Goal: Task Accomplishment & Management: Manage account settings

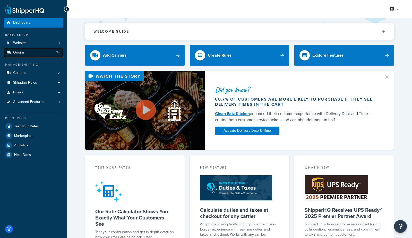
click at [31, 54] on link "Origins 74" at bounding box center [33, 53] width 59 height 10
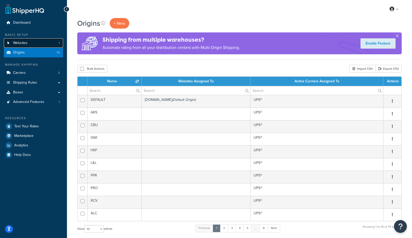
click at [20, 46] on link "Websites 1" at bounding box center [33, 43] width 59 height 10
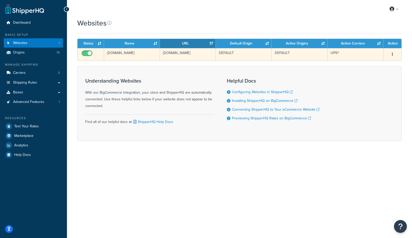
click at [132, 54] on td "jeffs-bronco-graveyard-store-1.mybigcommerce.com" at bounding box center [132, 54] width 56 height 13
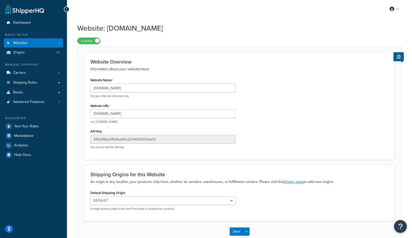
scroll to position [30, 0]
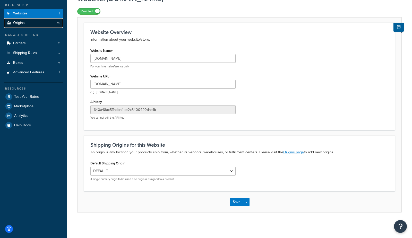
click at [46, 23] on link "Origins 74" at bounding box center [33, 23] width 59 height 10
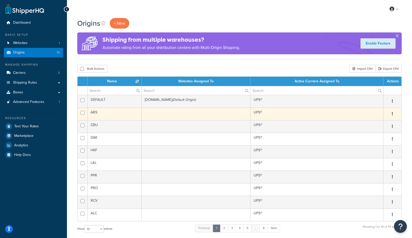
click at [137, 117] on td "ARS" at bounding box center [115, 114] width 54 height 13
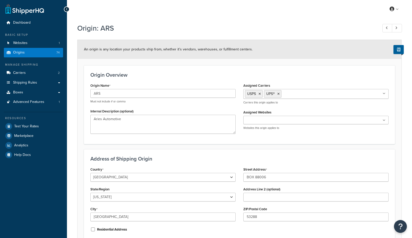
select select "49"
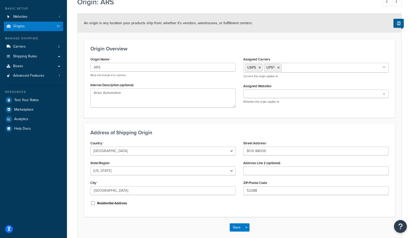
scroll to position [28, 0]
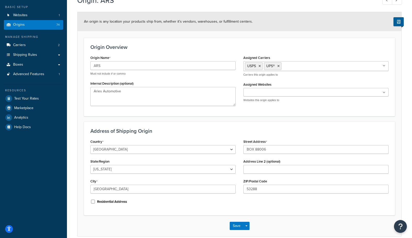
click at [268, 93] on input "Assigned Websites" at bounding box center [268, 93] width 46 height 6
click at [203, 78] on div "Origin Name ARS Must not include # or comma Internal Description (optional) Ari…" at bounding box center [163, 82] width 153 height 56
click at [261, 93] on input "Assigned Websites" at bounding box center [268, 93] width 46 height 6
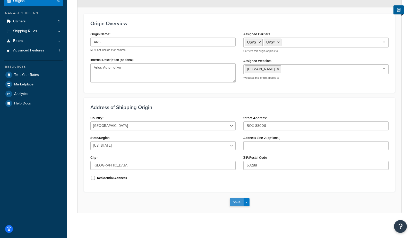
click at [237, 202] on button "Save" at bounding box center [237, 202] width 14 height 8
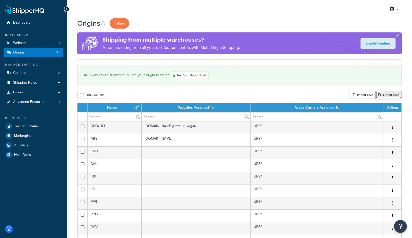
click at [391, 95] on link "Export CSV" at bounding box center [389, 95] width 26 height 8
click at [23, 46] on link "Websites 1" at bounding box center [33, 43] width 59 height 10
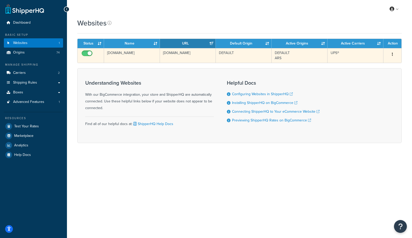
click at [231, 60] on td "DEFAULT" at bounding box center [244, 55] width 56 height 15
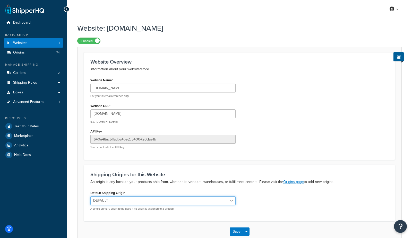
click at [185, 201] on select "DEFAULT ARS CBU DAK HKF L&L PPR PRO RCV ALC COV HEX INT LDB LIG MTS ACC FAL GPD…" at bounding box center [162, 201] width 145 height 9
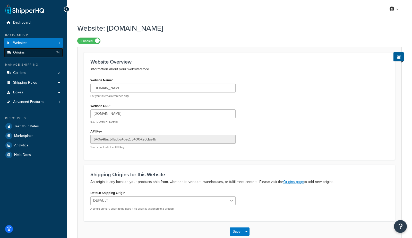
click at [36, 55] on link "Origins 74" at bounding box center [33, 53] width 59 height 10
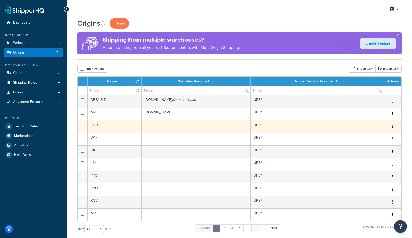
click at [116, 129] on td "CBU" at bounding box center [115, 126] width 54 height 13
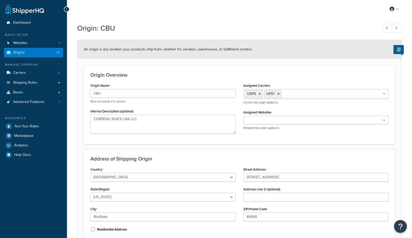
select select "44"
click at [255, 122] on input "Assigned Websites" at bounding box center [268, 121] width 46 height 6
click at [189, 66] on div "Origin Overview Origin Name CBU Must not include # or comma Internal Descriptio…" at bounding box center [239, 104] width 311 height 79
click at [16, 74] on span "Carriers" at bounding box center [19, 73] width 13 height 4
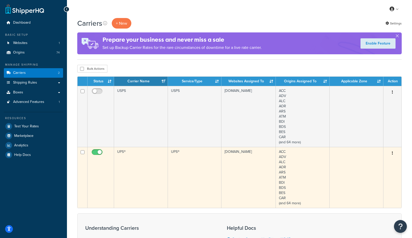
click at [137, 170] on td "UPS®" at bounding box center [141, 177] width 54 height 61
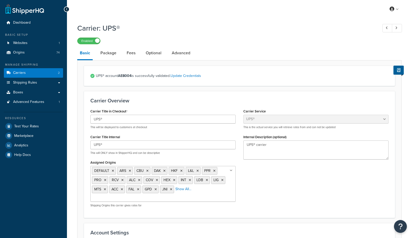
select select "ups"
click at [33, 55] on link "Origins 74" at bounding box center [33, 53] width 59 height 10
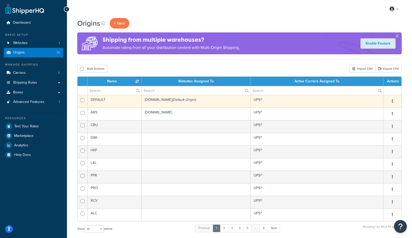
click at [393, 101] on button "button" at bounding box center [392, 101] width 7 height 8
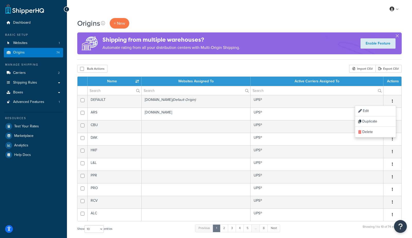
click at [321, 70] on div "Bulk Actions Duplicate Delete Import CSV Export CSV" at bounding box center [239, 69] width 325 height 8
click at [82, 69] on input "checkbox" at bounding box center [82, 69] width 4 height 4
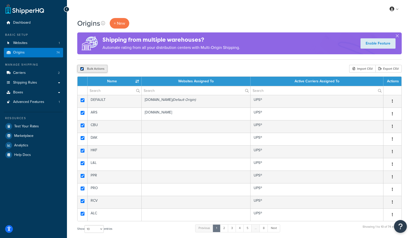
checkbox input "true"
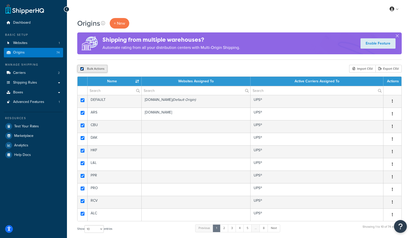
checkbox input "true"
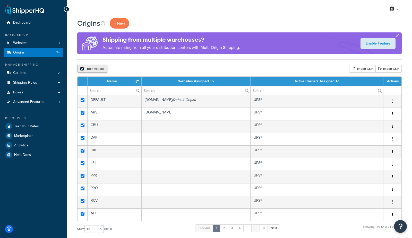
checkbox input "true"
click at [241, 60] on div "Origins + New Shipping from multiple warehouses? Automate rating from all your …" at bounding box center [239, 174] width 345 height 313
click at [37, 102] on span "Advanced Features" at bounding box center [28, 102] width 31 height 4
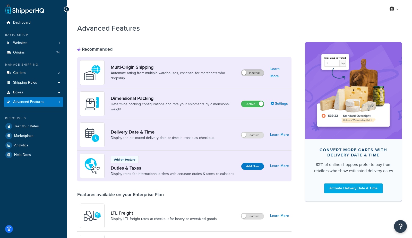
click at [257, 74] on label "Inactive" at bounding box center [252, 73] width 23 height 6
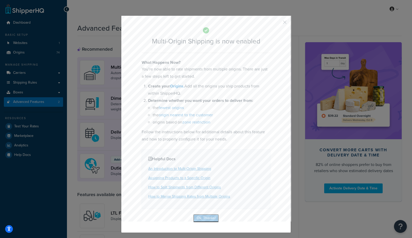
drag, startPoint x: 201, startPoint y: 220, endPoint x: 197, endPoint y: 214, distance: 6.7
click at [201, 220] on button "Ok, Thanks!" at bounding box center [206, 218] width 26 height 8
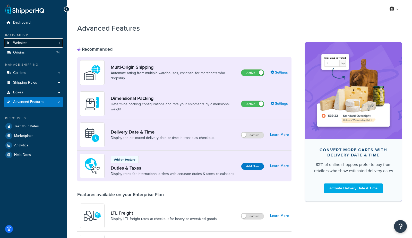
click at [30, 43] on link "Websites 1" at bounding box center [33, 43] width 59 height 10
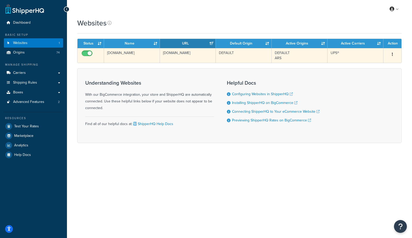
click at [133, 56] on td "[DOMAIN_NAME]" at bounding box center [132, 55] width 56 height 15
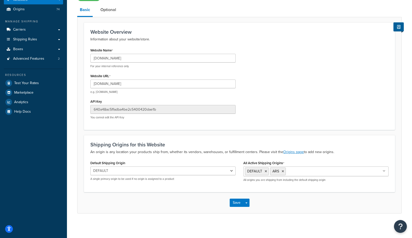
scroll to position [44, 0]
click at [298, 171] on input "All Active Shipping Origins" at bounding box center [310, 171] width 46 height 6
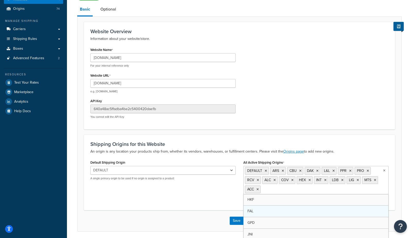
drag, startPoint x: 333, startPoint y: 209, endPoint x: 334, endPoint y: 212, distance: 2.7
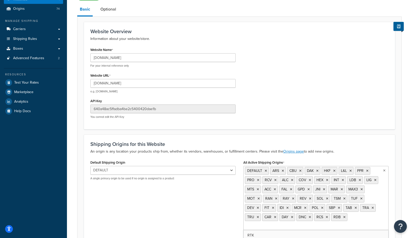
click at [336, 226] on ul "DEFAULT ARS CBU DAK HKF L&L PPR PRO RCV ALC COV HEX INT LDB LIG MTS ACC FAL GPD…" at bounding box center [316, 198] width 145 height 64
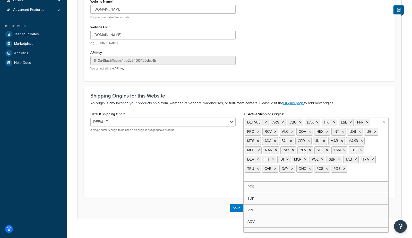
scroll to position [97, 0]
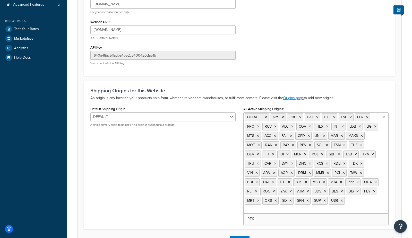
click at [302, 221] on div "Website: jeffs-bronco-graveyard-store-1.mybigcommerce.com Enabled Basic Optiona…" at bounding box center [239, 93] width 345 height 341
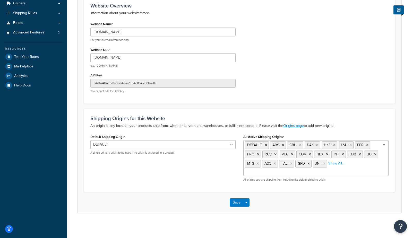
drag, startPoint x: 285, startPoint y: 177, endPoint x: 286, endPoint y: 173, distance: 3.3
click at [285, 176] on div "DEFAULT ARS CBU DAK HKF L&L PPR PRO RCV ALC COV HEX INT LDB LIG MTS ACC FAL GPD…" at bounding box center [316, 160] width 145 height 41
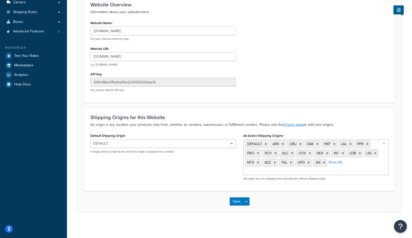
click at [286, 173] on ul "DEFAULT ARS CBU DAK HKF L&L PPR PRO RCV ALC COV HEX INT LDB LIG MTS ACC FAL GPD…" at bounding box center [316, 157] width 145 height 36
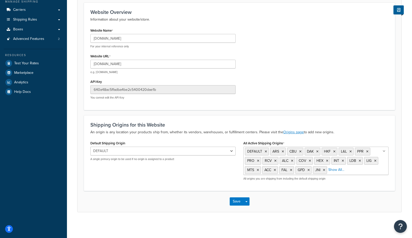
scroll to position [62, 0]
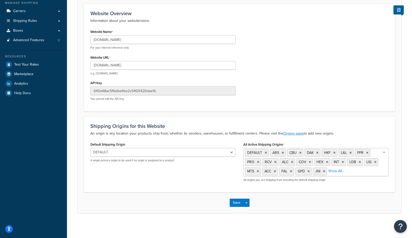
click at [163, 172] on div "Default Shipping Origin DEFAULT ARS CBU DAK HKF L&L PPR PRO RCV ALC COV HEX INT…" at bounding box center [240, 163] width 306 height 45
click at [236, 202] on button "Save" at bounding box center [237, 203] width 14 height 8
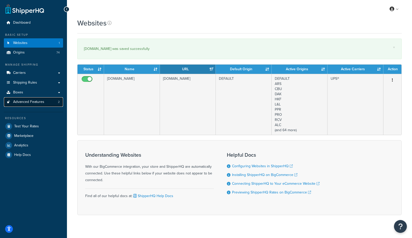
click at [27, 104] on span "Advanced Features" at bounding box center [28, 102] width 31 height 4
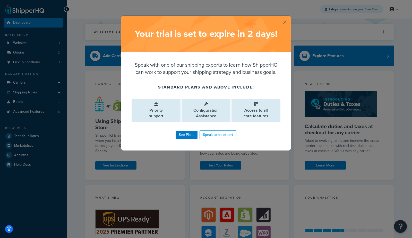
click at [290, 17] on button "button" at bounding box center [290, 16] width 1 height 1
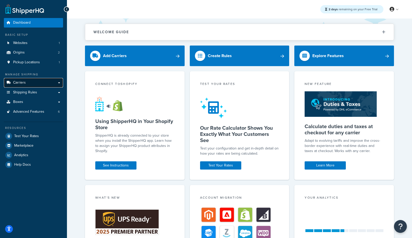
click at [21, 81] on span "Carriers" at bounding box center [19, 83] width 13 height 4
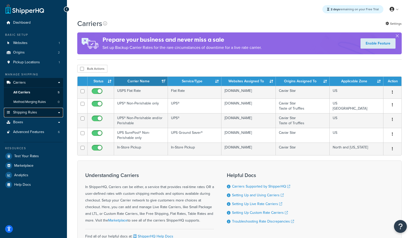
click at [34, 113] on span "Shipping Rules" at bounding box center [25, 113] width 24 height 4
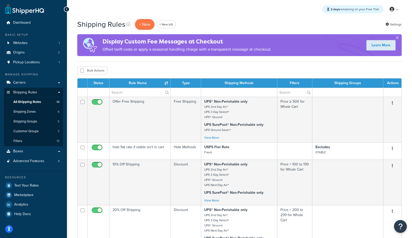
click at [271, 12] on div "2 days remaining on your Free Trial My Profile Billing Global Settings Contact …" at bounding box center [239, 9] width 345 height 19
click at [30, 205] on link "Analytics" at bounding box center [33, 204] width 59 height 9
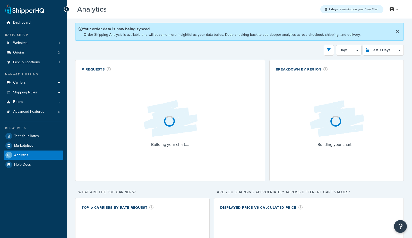
select select "last_7_days"
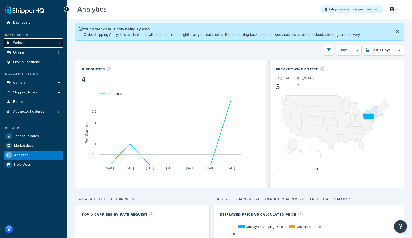
click at [38, 41] on link "Websites 1" at bounding box center [33, 43] width 59 height 10
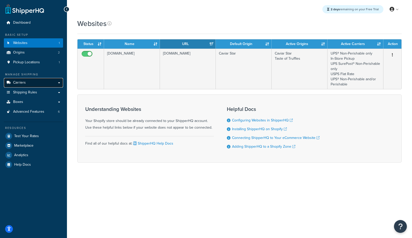
click at [19, 84] on span "Carriers" at bounding box center [19, 83] width 13 height 4
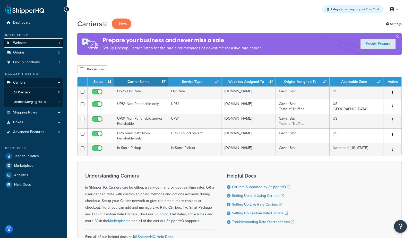
click at [32, 46] on link "Websites 1" at bounding box center [33, 43] width 59 height 10
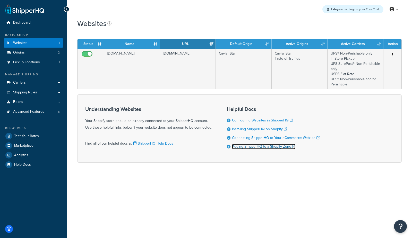
click at [260, 147] on link "Adding ShipperHQ to a Shopify Zone" at bounding box center [263, 146] width 63 height 5
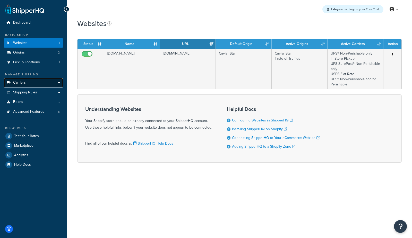
click at [33, 82] on link "Carriers" at bounding box center [33, 83] width 59 height 10
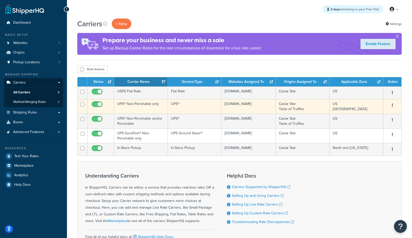
click at [134, 106] on td "UPS® Non-Perishable only" at bounding box center [141, 106] width 54 height 15
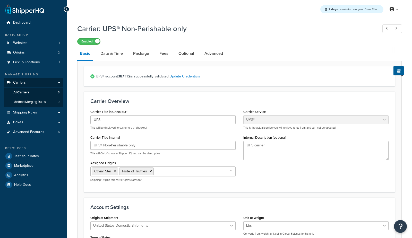
select select "ups"
click at [116, 52] on link "Date & Time" at bounding box center [112, 53] width 28 height 12
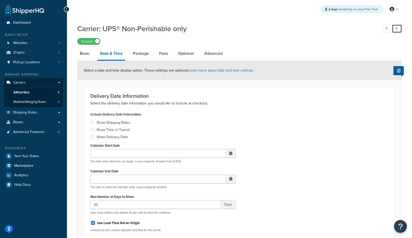
click at [398, 30] on link at bounding box center [397, 28] width 10 height 9
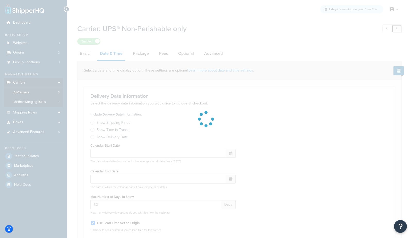
select select "pickup"
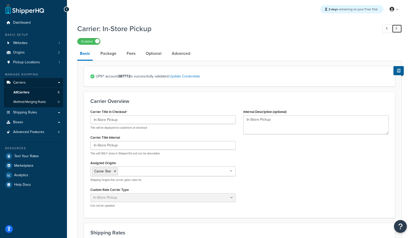
click at [396, 27] on icon at bounding box center [397, 28] width 2 height 3
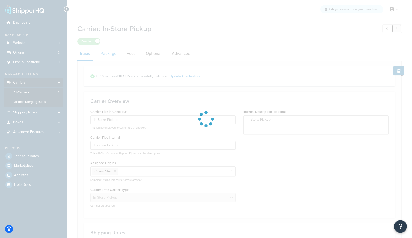
type input "UPS SurePost®"
type input "UPS SurePost® Non-Perishable only"
select select "surePost"
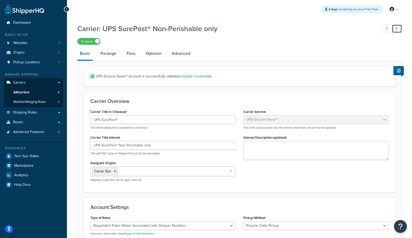
click at [399, 28] on link at bounding box center [397, 28] width 10 height 9
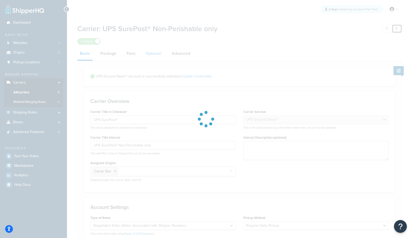
type input "USPS Flat Rate"
type textarea "USPS Flat Rate"
select select "flat"
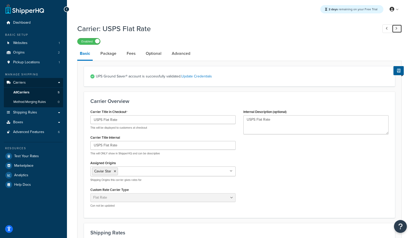
click at [398, 27] on link at bounding box center [397, 28] width 10 height 9
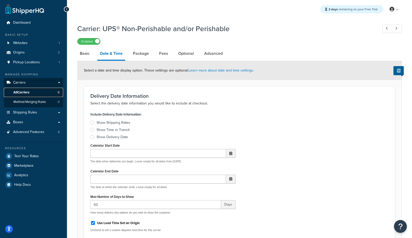
click at [26, 95] on link "All Carriers 5" at bounding box center [33, 93] width 59 height 10
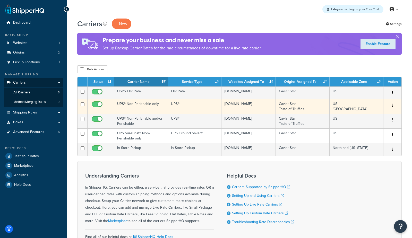
click at [138, 109] on td "UPS® Non-Perishable only" at bounding box center [141, 106] width 54 height 15
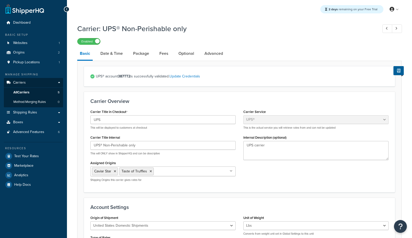
select select "ups"
click at [115, 58] on link "Date & Time" at bounding box center [112, 53] width 28 height 12
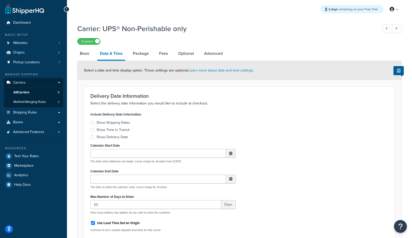
click at [118, 138] on div "Show Delivery Date" at bounding box center [112, 137] width 31 height 5
click at [0, 0] on input "Show Delivery Date" at bounding box center [0, 0] width 0 height 0
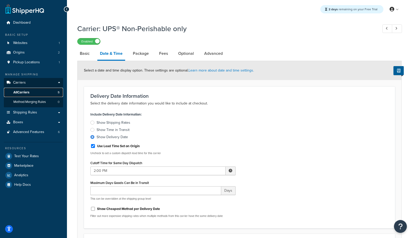
click at [33, 95] on link "All Carriers 5" at bounding box center [33, 93] width 59 height 10
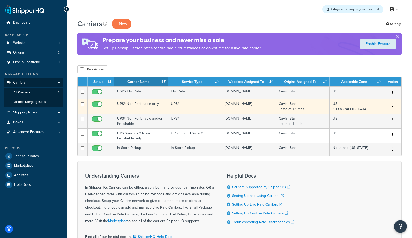
click at [137, 107] on td "UPS® Non-Perishable only" at bounding box center [141, 106] width 54 height 15
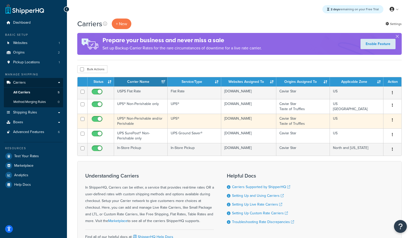
click at [138, 123] on td "UPS® Non-Perishable and/or Perishable" at bounding box center [141, 121] width 54 height 15
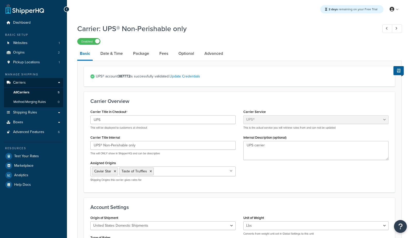
select select "ups"
click at [120, 53] on link "Date & Time" at bounding box center [112, 53] width 28 height 12
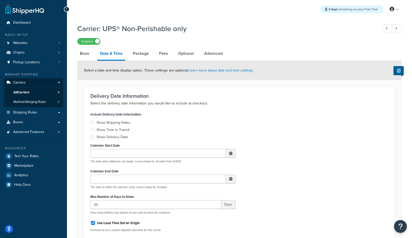
click at [117, 139] on div "Show Delivery Date" at bounding box center [112, 137] width 31 height 5
click at [0, 0] on input "Show Delivery Date" at bounding box center [0, 0] width 0 height 0
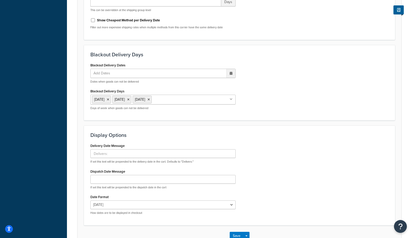
scroll to position [222, 0]
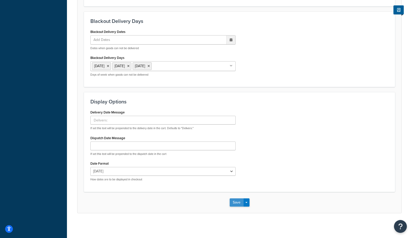
click at [237, 202] on button "Save" at bounding box center [237, 203] width 14 height 8
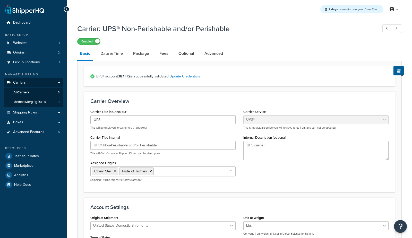
select select "ups"
click at [117, 53] on link "Date & Time" at bounding box center [112, 53] width 28 height 12
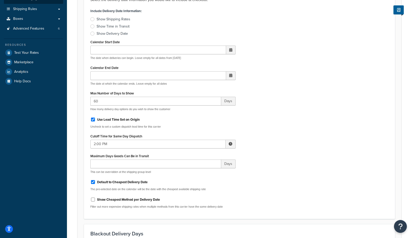
scroll to position [80, 0]
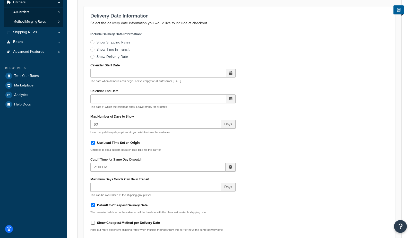
click at [107, 55] on div "Show Delivery Date" at bounding box center [112, 56] width 31 height 5
click at [0, 0] on input "Show Delivery Date" at bounding box center [0, 0] width 0 height 0
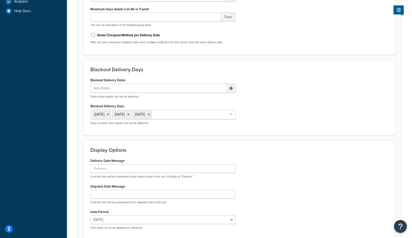
scroll to position [207, 0]
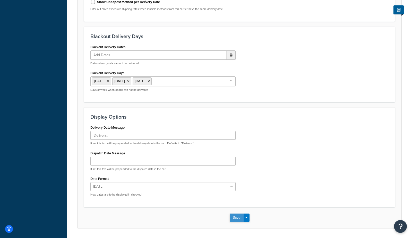
click at [235, 218] on button "Save" at bounding box center [237, 218] width 14 height 8
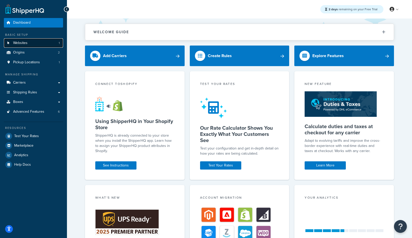
click at [34, 45] on link "Websites 1" at bounding box center [33, 43] width 59 height 10
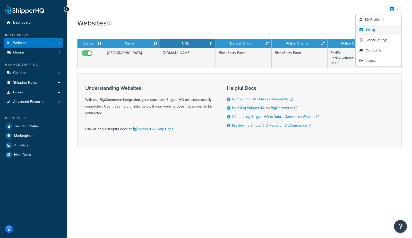
click at [373, 29] on span "Billing" at bounding box center [370, 29] width 9 height 5
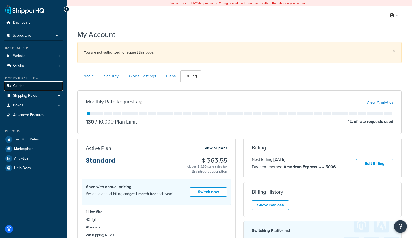
click at [9, 84] on link "Carriers" at bounding box center [33, 86] width 59 height 10
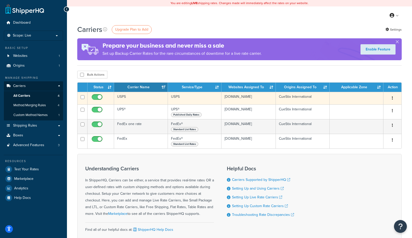
click at [125, 98] on td "USPS" at bounding box center [141, 98] width 54 height 13
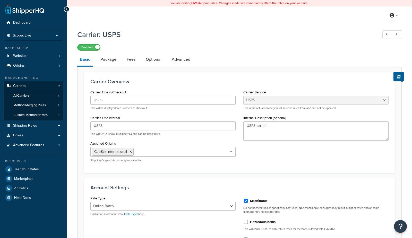
select select "usps"
select select "ONLINE"
click at [24, 96] on span "All Carriers" at bounding box center [21, 96] width 16 height 4
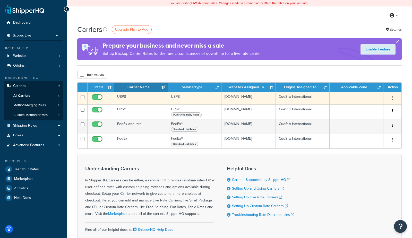
click at [130, 99] on td "USPS" at bounding box center [141, 98] width 54 height 13
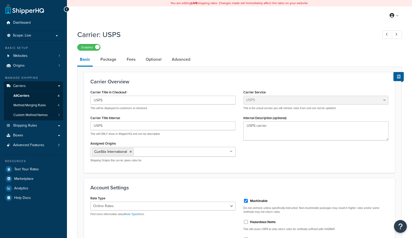
select select "usps"
select select "ONLINE"
click at [182, 58] on link "Advanced" at bounding box center [181, 59] width 24 height 12
select select "false"
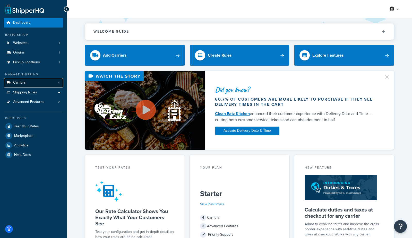
click at [30, 79] on link "Carriers 4" at bounding box center [33, 83] width 59 height 10
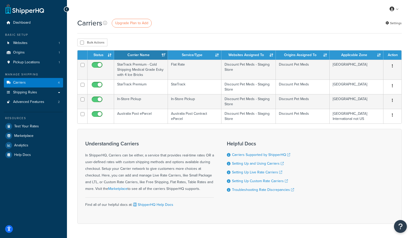
click at [169, 134] on div "Understanding Carriers In ShipperHQ, Carriers can be either, a service that pro…" at bounding box center [239, 176] width 325 height 95
click at [390, 23] on link "Settings" at bounding box center [394, 23] width 16 height 7
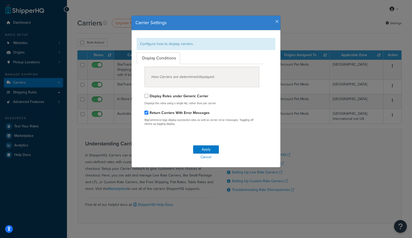
click at [276, 21] on icon "button" at bounding box center [277, 21] width 4 height 5
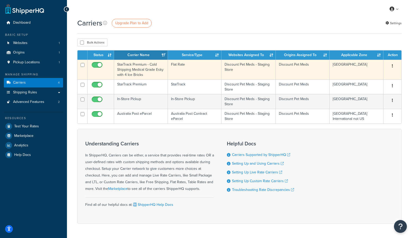
scroll to position [1, 0]
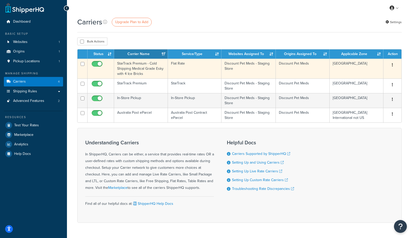
click at [131, 70] on td "StarTrack Premium - Cold Shipping Medical Grade Esky with 4 Ice Bricks" at bounding box center [141, 69] width 54 height 20
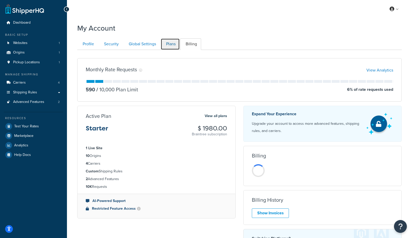
click at [171, 45] on link "Plans" at bounding box center [170, 44] width 19 height 12
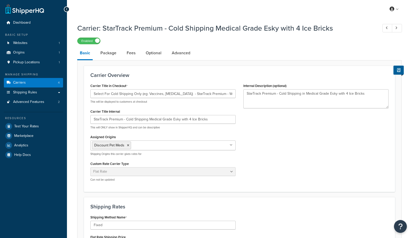
select select "flat"
click at [35, 82] on link "Carriers 4" at bounding box center [33, 83] width 59 height 10
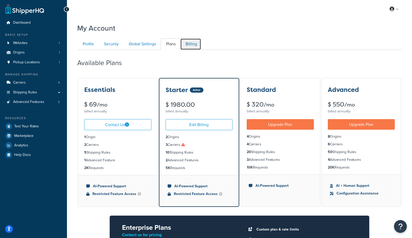
click at [191, 43] on link "Billing" at bounding box center [190, 44] width 21 height 12
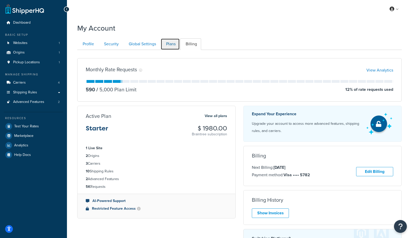
click at [174, 45] on link "Plans" at bounding box center [170, 44] width 19 height 12
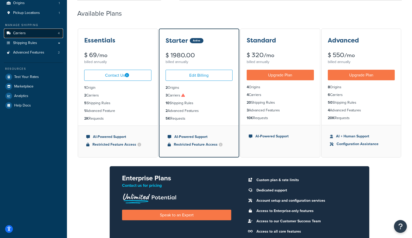
click at [32, 31] on link "Carriers 4" at bounding box center [33, 34] width 59 height 10
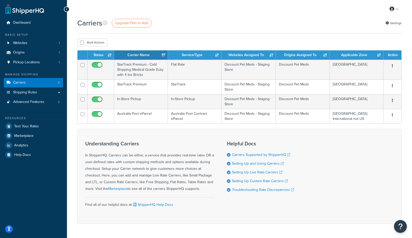
click at [298, 31] on div "Carriers Upgrade Plan to Add Settings" at bounding box center [239, 25] width 325 height 15
click at [201, 16] on div "My Profile Billing Global Settings Contact Us Logout" at bounding box center [239, 9] width 345 height 18
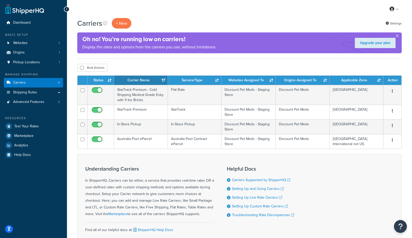
click at [190, 1] on div "My Profile Billing Global Settings Contact Us Logout" at bounding box center [239, 9] width 345 height 18
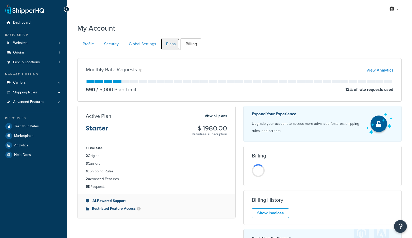
click at [165, 45] on link "Plans" at bounding box center [170, 44] width 19 height 12
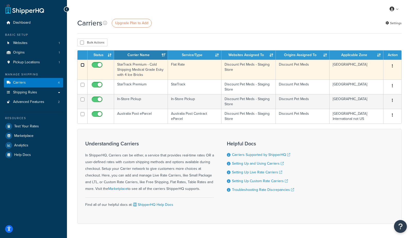
click at [82, 65] on input "checkbox" at bounding box center [83, 65] width 4 height 4
checkbox input "true"
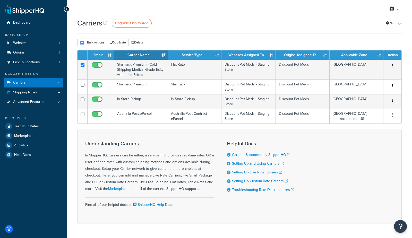
click at [190, 41] on div "Bulk Actions Duplicate [GEOGRAPHIC_DATA]" at bounding box center [239, 43] width 325 height 8
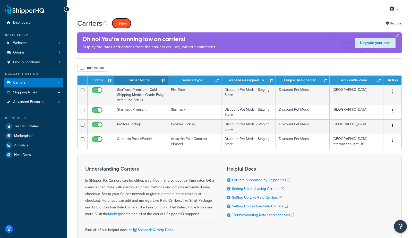
click at [129, 22] on button "+ New" at bounding box center [122, 23] width 20 height 11
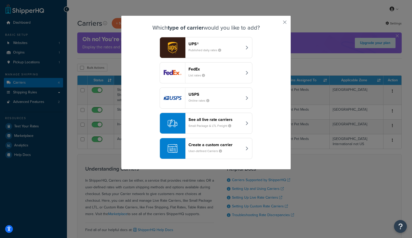
click at [201, 147] on div "Create a custom carrier User-defined Carriers" at bounding box center [216, 149] width 54 height 12
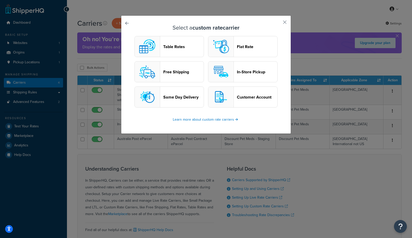
click at [195, 46] on header "Table Rates" at bounding box center [183, 46] width 40 height 5
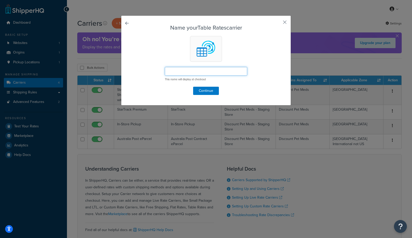
click at [189, 70] on input "text" at bounding box center [206, 71] width 82 height 9
type input "test"
click at [202, 90] on button "Continue" at bounding box center [206, 91] width 26 height 8
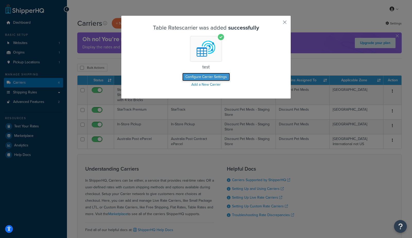
click at [212, 78] on button "Configure Carrier Settings" at bounding box center [206, 77] width 48 height 8
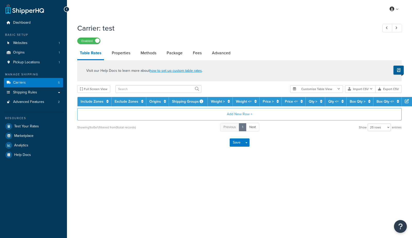
select select "25"
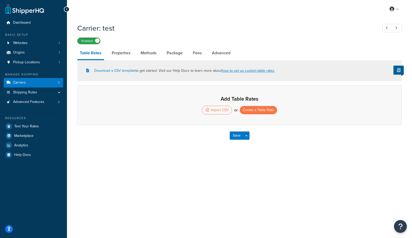
click at [84, 41] on label "Enabled" at bounding box center [89, 41] width 23 height 6
click at [151, 54] on link "Methods" at bounding box center [148, 53] width 21 height 12
select select "25"
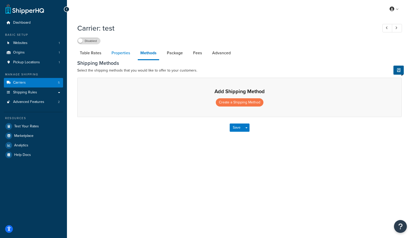
click at [125, 53] on link "Properties" at bounding box center [121, 53] width 24 height 12
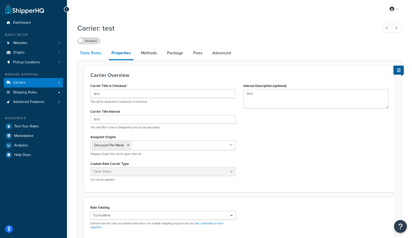
click at [89, 56] on link "Table Rates" at bounding box center [90, 53] width 27 height 12
select select "25"
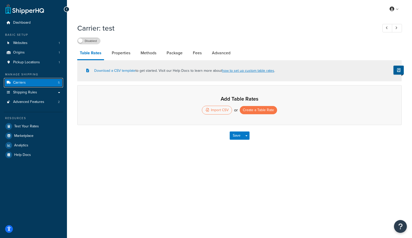
click at [46, 85] on link "Carriers 5" at bounding box center [33, 83] width 59 height 10
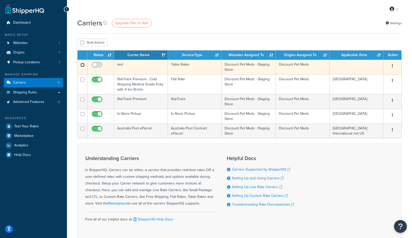
click at [84, 65] on input "checkbox" at bounding box center [83, 65] width 4 height 4
checkbox input "true"
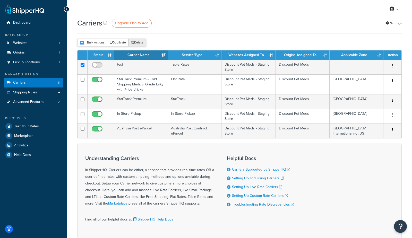
click at [143, 43] on button "Delete" at bounding box center [138, 43] width 18 height 8
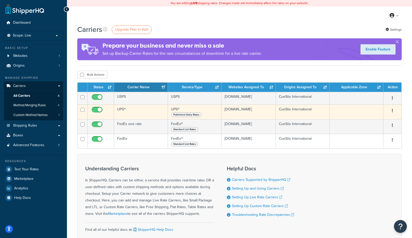
click at [127, 113] on td "UPS®" at bounding box center [141, 112] width 54 height 15
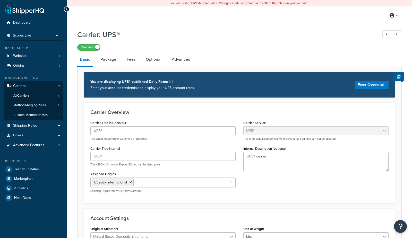
select select "ups"
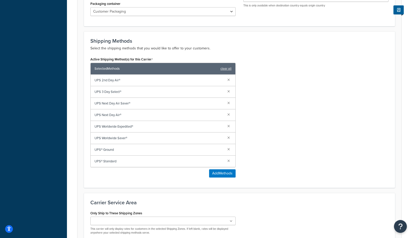
scroll to position [264, 0]
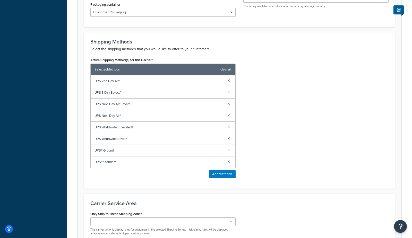
click at [272, 163] on div "Active Shipping Method(s) for this Carrier Selected Methods clear all UPS 2nd D…" at bounding box center [240, 119] width 306 height 126
click at [212, 174] on button "Add Methods" at bounding box center [222, 174] width 27 height 8
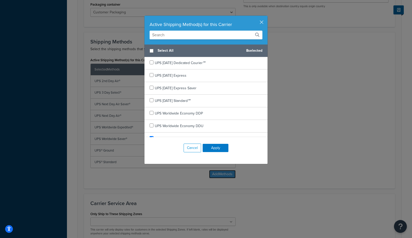
scroll to position [296, 0]
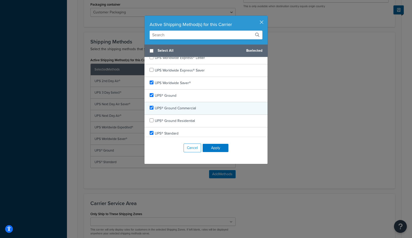
checkbox input "true"
click at [185, 106] on span "UPS® Ground Commercial" at bounding box center [175, 108] width 41 height 5
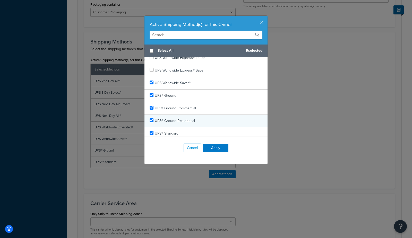
checkbox input "true"
drag, startPoint x: 180, startPoint y: 120, endPoint x: 183, endPoint y: 122, distance: 4.0
click at [180, 119] on span "UPS® Ground Residential" at bounding box center [175, 120] width 40 height 5
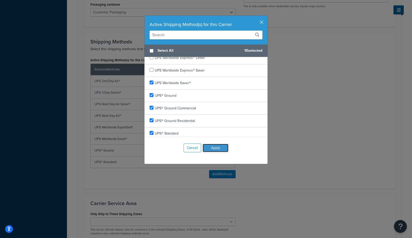
click at [215, 147] on button "Apply" at bounding box center [216, 148] width 26 height 8
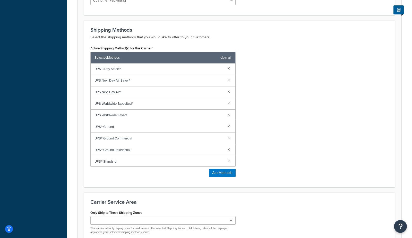
scroll to position [328, 0]
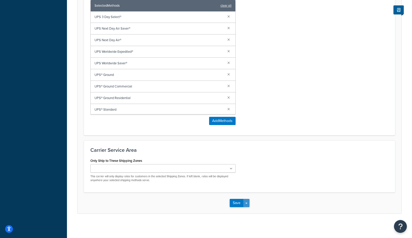
click at [246, 203] on span "button" at bounding box center [247, 203] width 2 height 1
drag, startPoint x: 247, startPoint y: 211, endPoint x: 222, endPoint y: 198, distance: 28.0
click at [247, 211] on button "Save and Edit" at bounding box center [249, 212] width 38 height 11
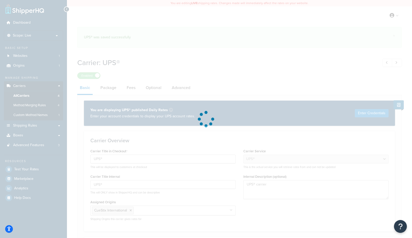
select select "ups"
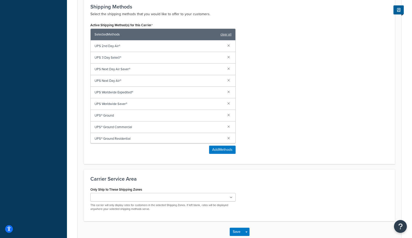
scroll to position [12, 0]
click at [229, 113] on link at bounding box center [229, 115] width 6 height 6
click at [228, 123] on link at bounding box center [229, 126] width 6 height 6
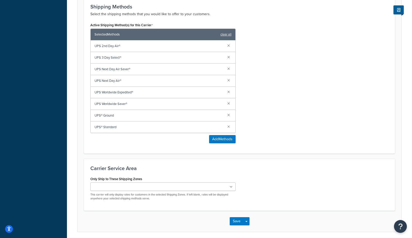
click at [298, 120] on div "Active Shipping Method(s) for this Carrier Selected Methods clear all UPS 2nd D…" at bounding box center [240, 84] width 306 height 126
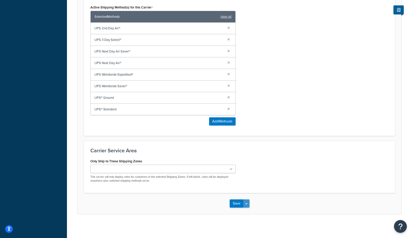
click at [246, 204] on span "button" at bounding box center [247, 204] width 2 height 1
click at [248, 208] on button "Save and Edit" at bounding box center [249, 213] width 38 height 11
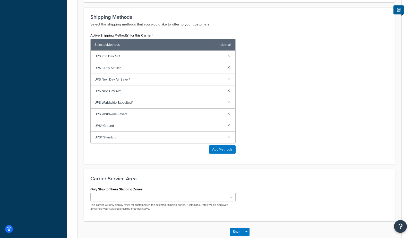
scroll to position [0, 0]
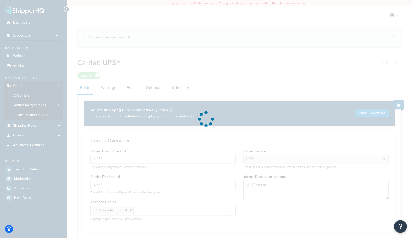
select select "ups"
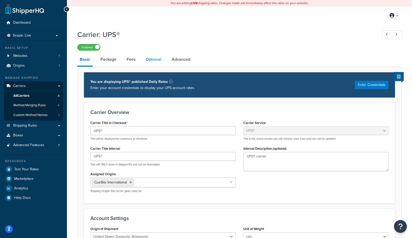
click at [158, 58] on link "Optional" at bounding box center [153, 59] width 21 height 12
select select "residential"
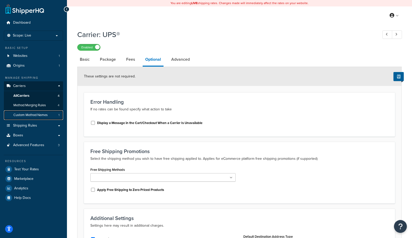
click at [34, 115] on span "Custom Method Names" at bounding box center [30, 115] width 34 height 4
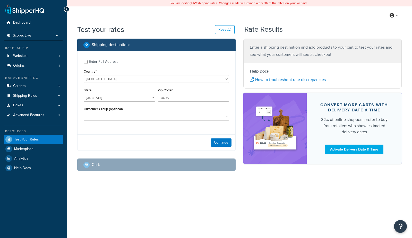
select select "[GEOGRAPHIC_DATA]"
click at [216, 143] on button "Continue" at bounding box center [221, 143] width 21 height 8
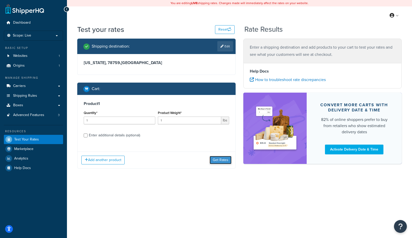
click at [222, 159] on button "Get Rates" at bounding box center [221, 160] width 22 height 8
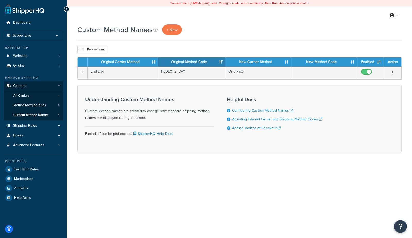
click at [177, 199] on div "You are editing LIVE shipping rates. Changes made will immediately affect the r…" at bounding box center [239, 119] width 345 height 238
drag, startPoint x: 247, startPoint y: 37, endPoint x: 184, endPoint y: 37, distance: 63.1
click at [239, 36] on div "Custom Method Names + New" at bounding box center [239, 32] width 325 height 16
click at [173, 30] on span "+ New" at bounding box center [171, 30] width 11 height 6
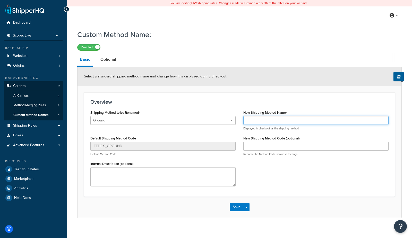
click at [259, 118] on input "New Shipping Method Name" at bounding box center [316, 120] width 145 height 9
click at [255, 133] on div "New Shipping Method Name Displayed in checkout as the shipping method New Shipp…" at bounding box center [316, 134] width 153 height 51
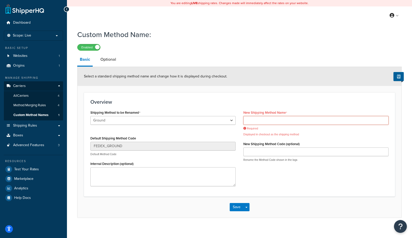
click at [254, 121] on input "New Shipping Method Name" at bounding box center [316, 120] width 145 height 9
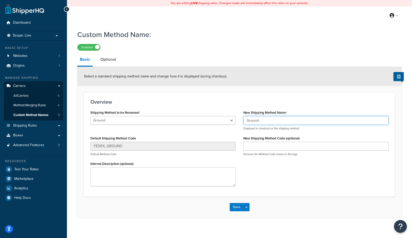
type input "Ground Shipment + Air Shipment"
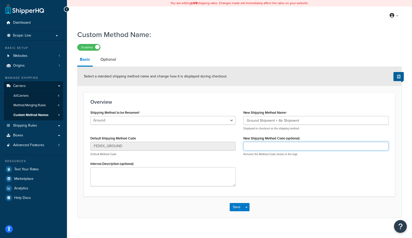
click at [261, 146] on input "New Shipping Method Code (optional)" at bounding box center [316, 146] width 145 height 9
type input "whatever method code you want"
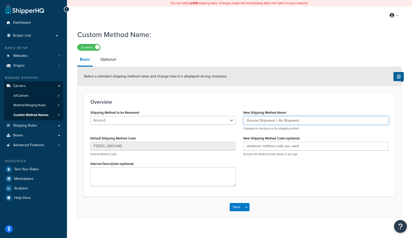
drag, startPoint x: 303, startPoint y: 119, endPoint x: 278, endPoint y: 114, distance: 25.1
click at [259, 122] on input "Ground Shipment + Air Shipment" at bounding box center [316, 120] width 145 height 9
type input "Ground"
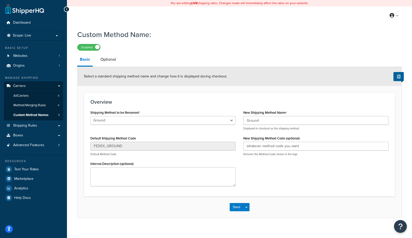
click at [319, 77] on div "Select a standard shipping method name and change how it is displayed during ch…" at bounding box center [240, 76] width 324 height 19
click at [39, 117] on span "Custom Method Names" at bounding box center [30, 115] width 35 height 4
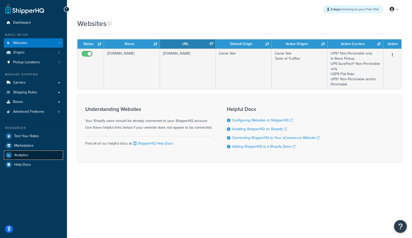
click at [27, 158] on link "Analytics" at bounding box center [33, 155] width 59 height 9
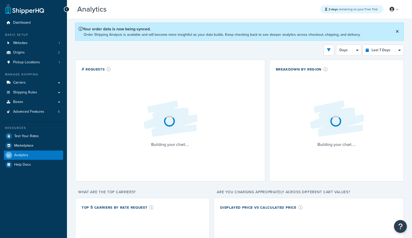
select select "last_7_days"
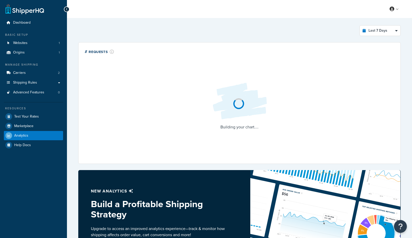
select select "last_7_days"
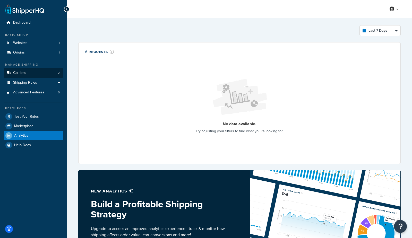
scroll to position [1, 0]
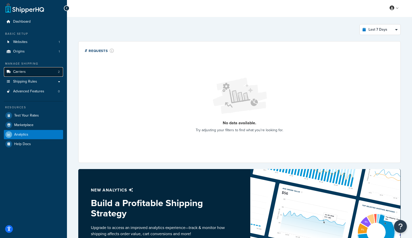
click at [29, 73] on link "Carriers 2" at bounding box center [33, 72] width 59 height 10
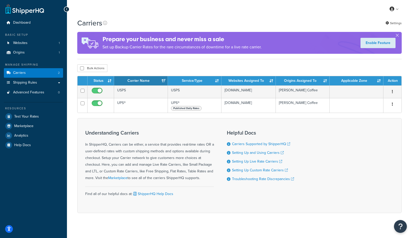
click at [127, 14] on div "My Profile Billing Global Settings Contact Us Logout" at bounding box center [239, 9] width 345 height 18
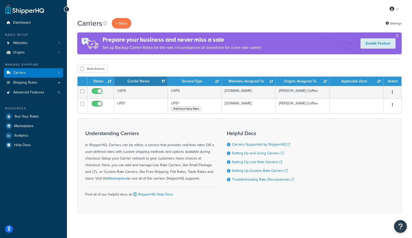
click at [288, 20] on div "Carriers + New Settings" at bounding box center [239, 23] width 325 height 11
click at [119, 19] on button "+ New" at bounding box center [122, 23] width 20 height 11
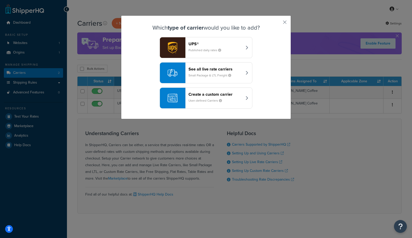
click at [287, 21] on div "Which type of carrier would you like to add? UPS® Published daily rates See all…" at bounding box center [206, 67] width 170 height 104
click at [278, 23] on button "button" at bounding box center [277, 23] width 1 height 1
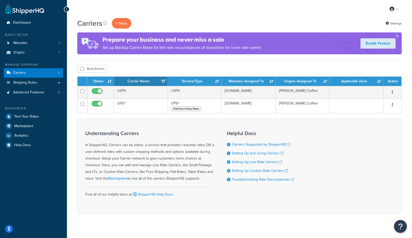
click at [242, 20] on div "Carriers + New Settings" at bounding box center [239, 23] width 325 height 11
click at [121, 26] on button "+ New" at bounding box center [122, 23] width 20 height 11
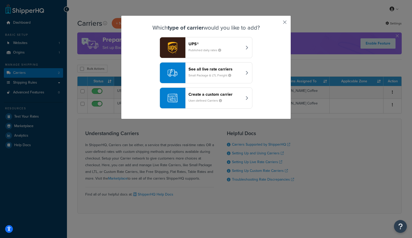
drag, startPoint x: 285, startPoint y: 23, endPoint x: 42, endPoint y: 2, distance: 243.4
click at [278, 23] on button "button" at bounding box center [277, 23] width 1 height 1
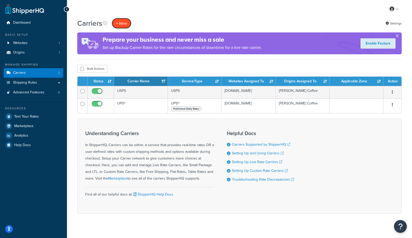
click at [128, 27] on button "+ New" at bounding box center [122, 23] width 20 height 11
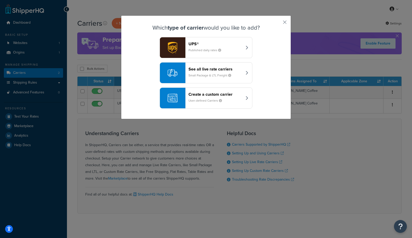
click at [218, 77] on div "See all live rate carriers Small Package & LTL Freight" at bounding box center [216, 73] width 54 height 12
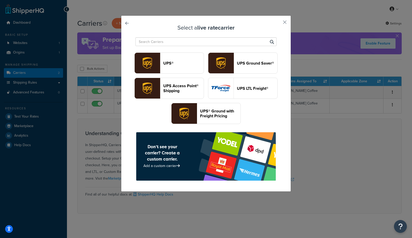
click at [257, 59] on button "UPS Ground Saver®" at bounding box center [243, 63] width 70 height 21
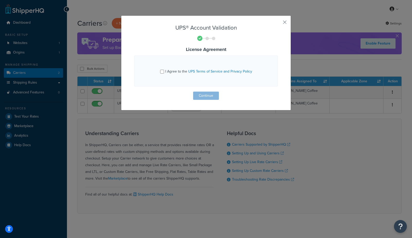
drag, startPoint x: 177, startPoint y: 71, endPoint x: 188, endPoint y: 87, distance: 18.7
click at [177, 71] on span "I Agree to the UPS Terms of Service and Privacy Policy" at bounding box center [208, 71] width 87 height 5
click at [164, 71] on input "I Agree to the UPS Terms of Service and Privacy Policy" at bounding box center [162, 72] width 4 height 4
checkbox input "true"
click at [208, 95] on button "Continue" at bounding box center [206, 96] width 26 height 8
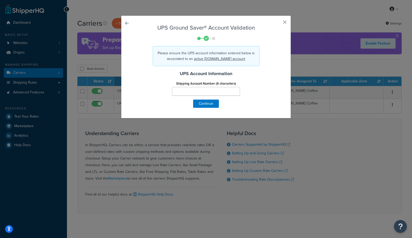
click at [278, 23] on button "button" at bounding box center [277, 23] width 1 height 1
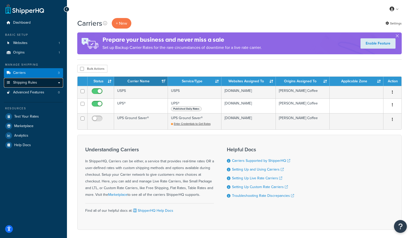
click at [37, 82] on link "Shipping Rules" at bounding box center [33, 83] width 59 height 10
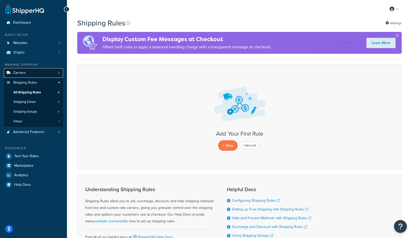
click at [28, 72] on link "Carriers 3" at bounding box center [33, 73] width 59 height 10
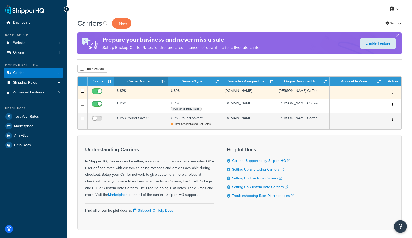
drag, startPoint x: 82, startPoint y: 91, endPoint x: 93, endPoint y: 88, distance: 11.1
click at [83, 91] on input "checkbox" at bounding box center [83, 91] width 4 height 4
checkbox input "true"
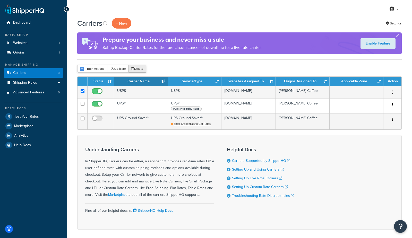
click at [139, 70] on button "Delete" at bounding box center [138, 69] width 18 height 8
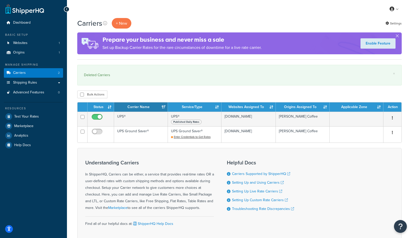
click at [231, 11] on div "My Profile Billing Global Settings Contact Us Logout" at bounding box center [239, 9] width 345 height 18
click at [126, 24] on button "+ New" at bounding box center [122, 23] width 20 height 11
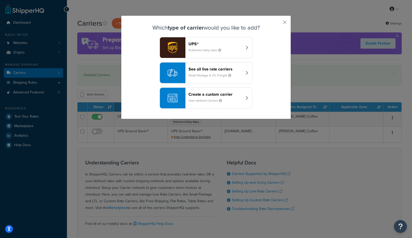
click at [216, 101] on small "User-defined Carriers" at bounding box center [208, 100] width 38 height 5
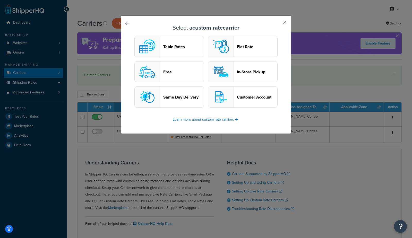
click at [181, 70] on header "Free" at bounding box center [183, 72] width 40 height 5
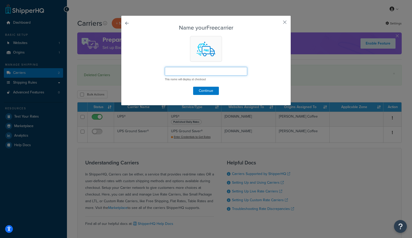
click at [179, 71] on input "text" at bounding box center [206, 71] width 82 height 9
type input "Free Shipping"
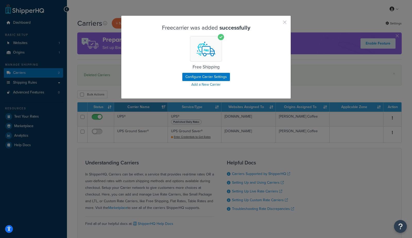
click at [278, 23] on button "button" at bounding box center [277, 23] width 1 height 1
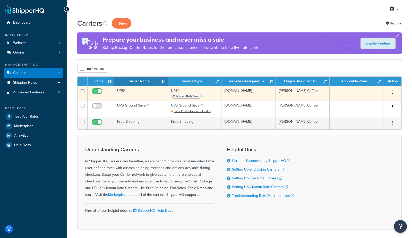
click at [125, 94] on td "UPS®" at bounding box center [141, 93] width 54 height 15
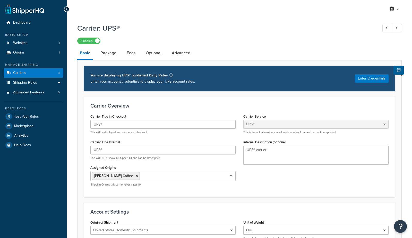
select select "ups"
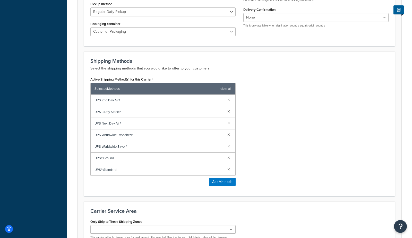
scroll to position [241, 0]
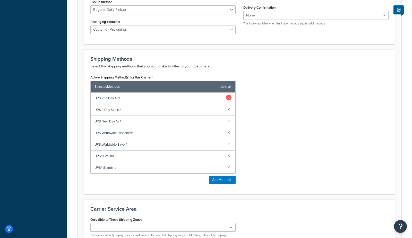
click at [229, 97] on link at bounding box center [229, 98] width 6 height 6
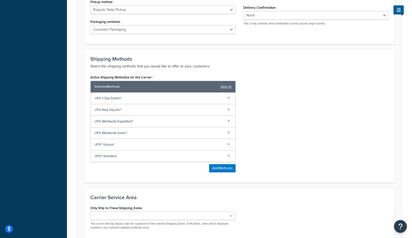
click at [229, 97] on link at bounding box center [229, 98] width 6 height 6
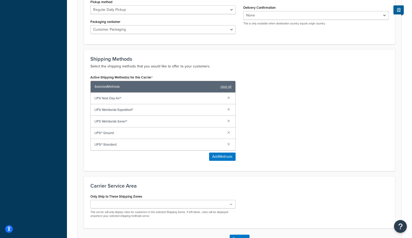
drag, startPoint x: 228, startPoint y: 142, endPoint x: 228, endPoint y: 135, distance: 6.7
click at [228, 141] on link at bounding box center [229, 144] width 6 height 6
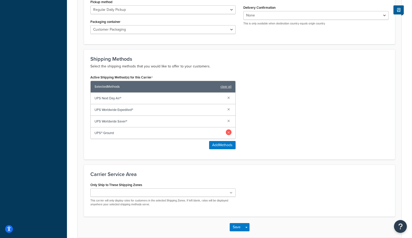
click at [229, 130] on link at bounding box center [229, 133] width 6 height 6
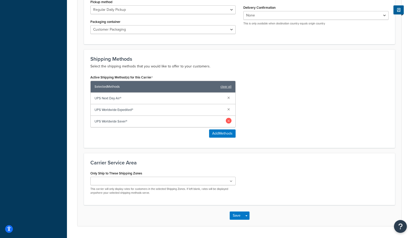
click at [229, 121] on link at bounding box center [229, 121] width 6 height 6
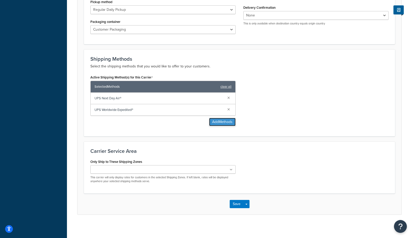
click at [217, 122] on button "Add Methods" at bounding box center [222, 122] width 27 height 8
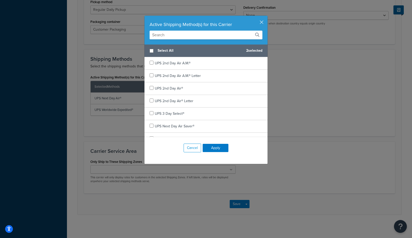
click at [181, 38] on input "text" at bounding box center [206, 35] width 113 height 9
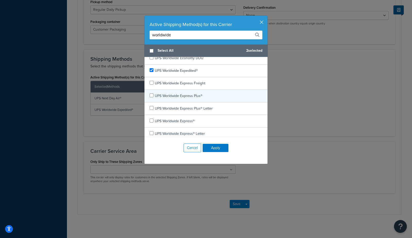
scroll to position [23, 0]
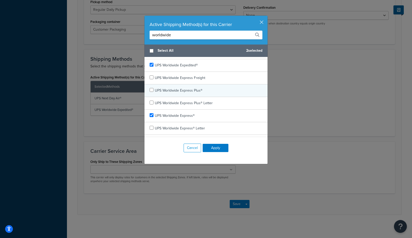
type input "worldwide"
checkbox input "true"
click at [197, 116] on div "UPS Worldwide Express®" at bounding box center [206, 116] width 123 height 13
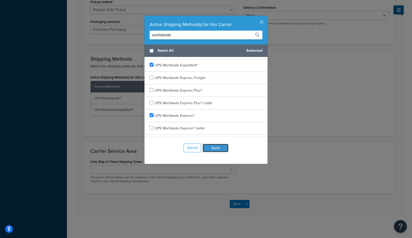
click at [216, 150] on button "Apply" at bounding box center [216, 148] width 26 height 8
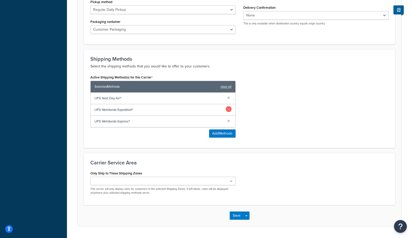
click at [229, 107] on link at bounding box center [229, 109] width 6 height 6
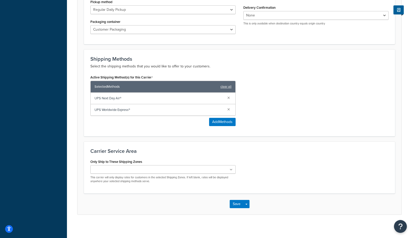
click at [300, 116] on div "Active Shipping Method(s) for this Carrier Selected Methods clear all UPS Next …" at bounding box center [240, 102] width 306 height 56
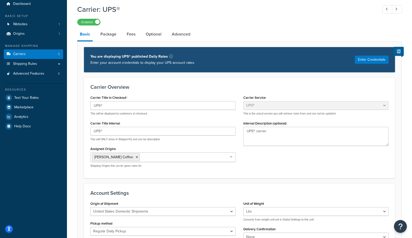
scroll to position [0, 0]
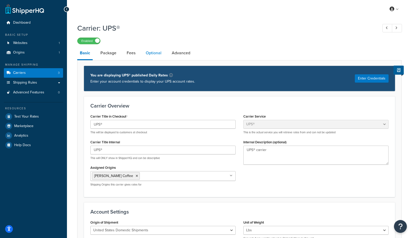
click at [149, 50] on link "Optional" at bounding box center [153, 53] width 21 height 12
select select "business"
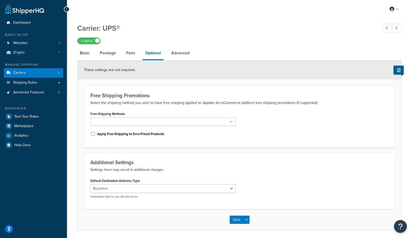
scroll to position [18, 0]
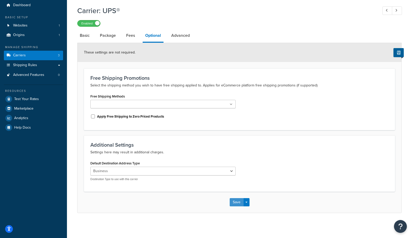
click at [235, 201] on button "Save" at bounding box center [237, 202] width 14 height 8
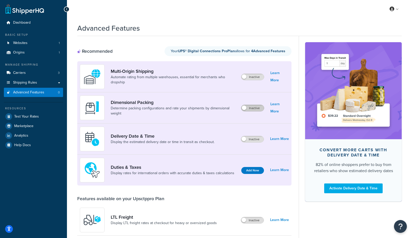
click at [260, 107] on label "Inactive" at bounding box center [252, 108] width 23 height 6
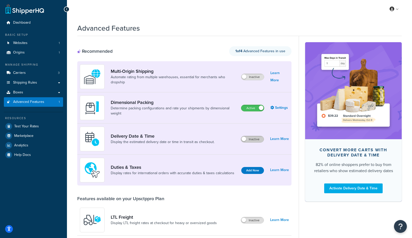
click at [253, 137] on label "Inactive" at bounding box center [252, 139] width 23 height 6
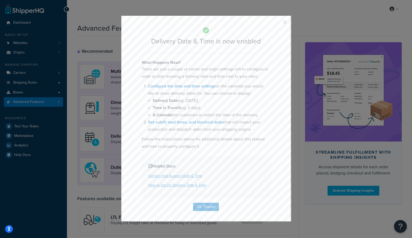
click at [204, 212] on div "Delivery Date & Time is now enabled What Happens Now? There are just a couple o…" at bounding box center [206, 118] width 170 height 206
click at [205, 208] on button "Ok, Thanks!" at bounding box center [206, 207] width 26 height 8
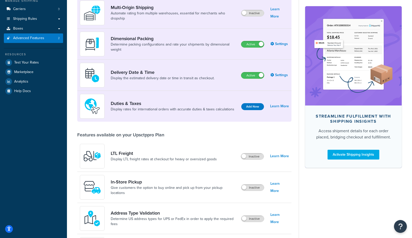
scroll to position [63, 0]
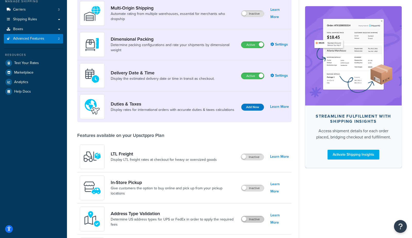
click at [253, 220] on label "Inactive" at bounding box center [252, 219] width 23 height 6
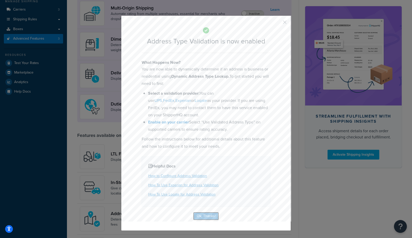
drag, startPoint x: 211, startPoint y: 215, endPoint x: 242, endPoint y: 211, distance: 30.9
click at [211, 214] on button "Ok, Thanks!" at bounding box center [206, 216] width 26 height 8
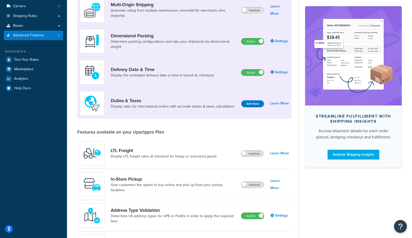
scroll to position [0, 0]
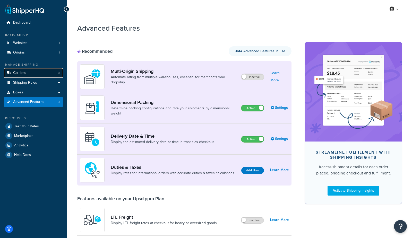
click at [27, 73] on link "Carriers 3" at bounding box center [33, 73] width 59 height 10
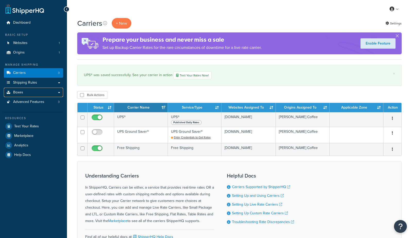
click at [23, 93] on link "Boxes" at bounding box center [33, 93] width 59 height 10
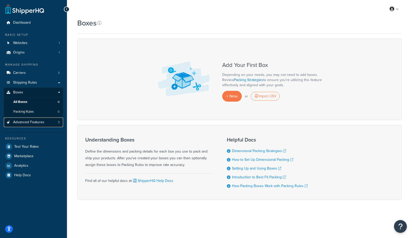
click at [31, 123] on span "Advanced Features" at bounding box center [28, 122] width 31 height 4
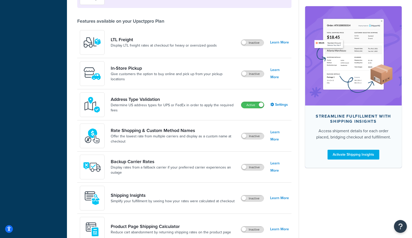
scroll to position [169, 0]
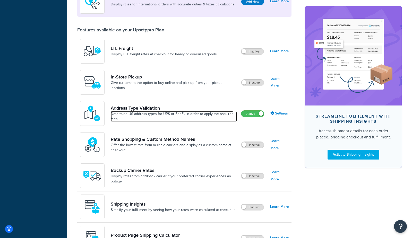
click at [173, 121] on link "Determine US address types for UPS or FedEx in order to apply the required fees" at bounding box center [174, 117] width 126 height 10
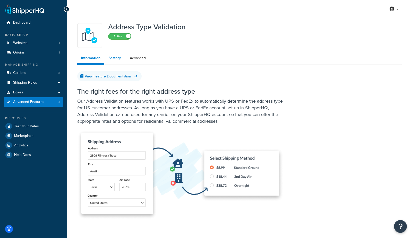
click at [111, 55] on link "Settings" at bounding box center [115, 58] width 21 height 10
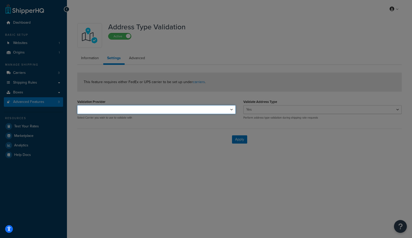
click at [137, 108] on select "UPS®" at bounding box center [156, 109] width 158 height 9
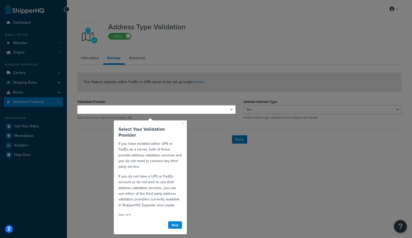
click at [183, 123] on link "×" at bounding box center [183, 123] width 2 height 5
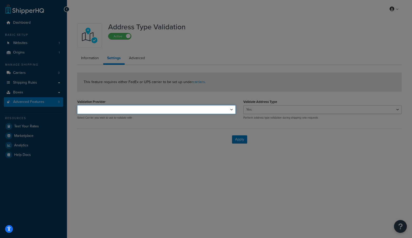
click at [184, 111] on select "UPS®" at bounding box center [156, 109] width 158 height 9
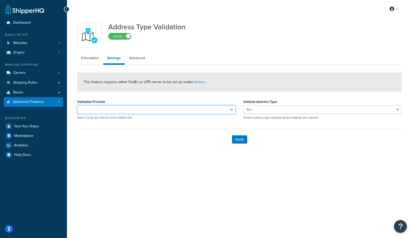
select select "164763"
click at [77, 105] on select "UPS®" at bounding box center [156, 109] width 158 height 9
click at [237, 139] on button "Apply" at bounding box center [239, 140] width 15 height 8
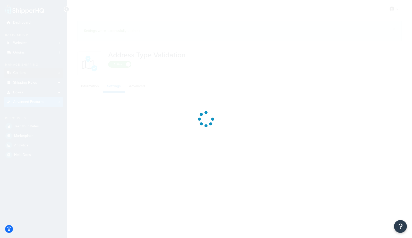
select select "164763"
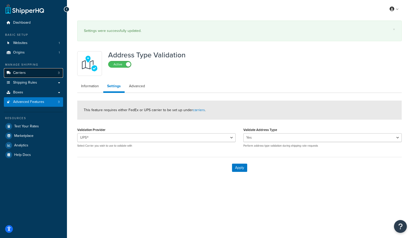
click at [22, 74] on span "Carriers" at bounding box center [19, 73] width 13 height 4
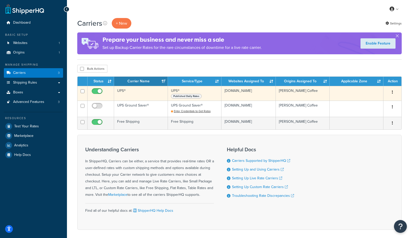
click at [136, 93] on td "UPS®" at bounding box center [141, 93] width 54 height 15
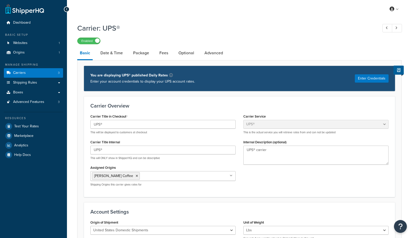
select select "ups"
click at [193, 56] on link "Optional" at bounding box center [186, 53] width 21 height 12
select select "business"
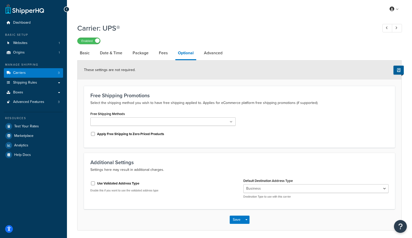
scroll to position [18, 0]
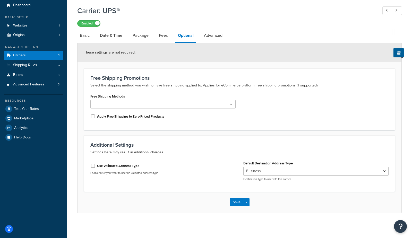
drag, startPoint x: 131, startPoint y: 165, endPoint x: 205, endPoint y: 170, distance: 73.6
click at [132, 164] on label "Use Validated Address Type" at bounding box center [118, 166] width 42 height 5
drag, startPoint x: 114, startPoint y: 164, endPoint x: 133, endPoint y: 166, distance: 19.7
click at [114, 164] on label "Use Validated Address Type" at bounding box center [118, 166] width 42 height 5
click at [96, 164] on input "Use Validated Address Type" at bounding box center [92, 166] width 5 height 4
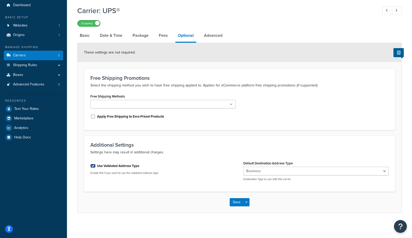
checkbox input "true"
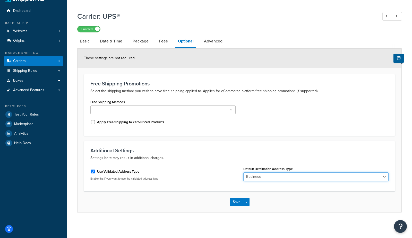
click at [259, 178] on select "Business Residential" at bounding box center [316, 177] width 145 height 9
select select "residential"
click at [244, 173] on select "Business Residential" at bounding box center [316, 177] width 145 height 9
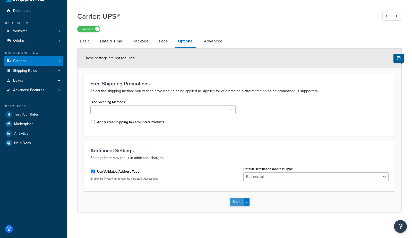
click at [237, 202] on button "Save" at bounding box center [237, 202] width 14 height 8
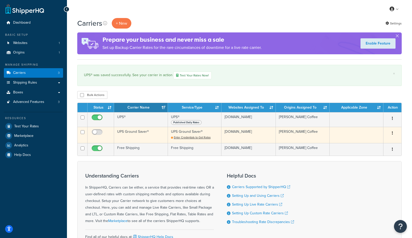
click at [126, 135] on td "UPS Ground Saver®" at bounding box center [141, 135] width 54 height 16
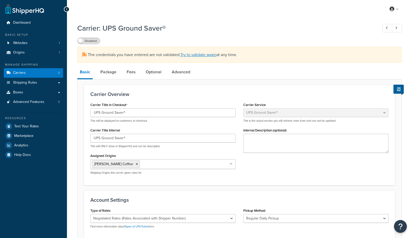
select select "surePost"
click at [156, 73] on link "Optional" at bounding box center [153, 72] width 21 height 12
select select "business"
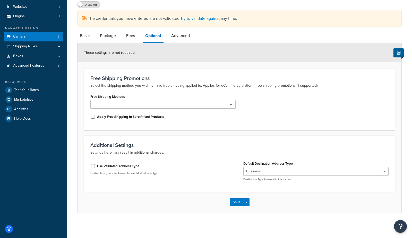
drag, startPoint x: 129, startPoint y: 166, endPoint x: 184, endPoint y: 173, distance: 55.4
click at [130, 166] on label "Use Validated Address Type" at bounding box center [118, 166] width 42 height 5
click at [96, 166] on input "Use Validated Address Type" at bounding box center [92, 166] width 5 height 4
checkbox input "true"
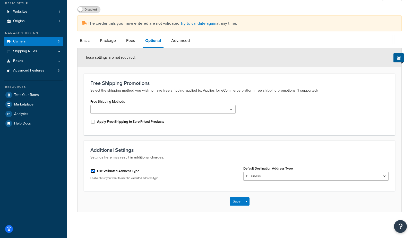
scroll to position [30, 0]
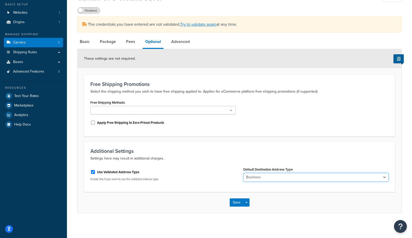
click at [268, 176] on select "Business Residential" at bounding box center [316, 177] width 145 height 9
select select "residential"
click at [244, 173] on select "Business Residential" at bounding box center [316, 177] width 145 height 9
drag, startPoint x: 85, startPoint y: 45, endPoint x: 88, endPoint y: 47, distance: 3.1
click at [85, 45] on link "Basic" at bounding box center [84, 42] width 15 height 12
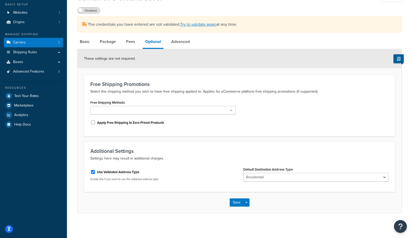
select select "surePost"
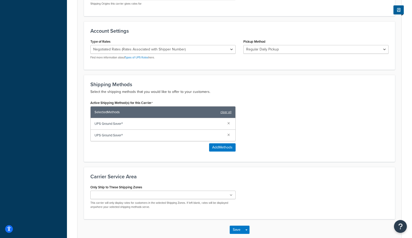
scroll to position [196, 0]
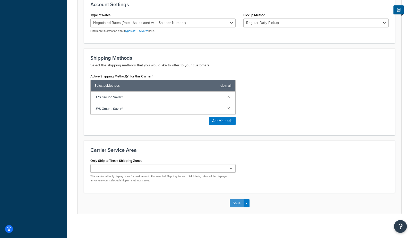
click at [236, 203] on button "Save" at bounding box center [237, 203] width 14 height 8
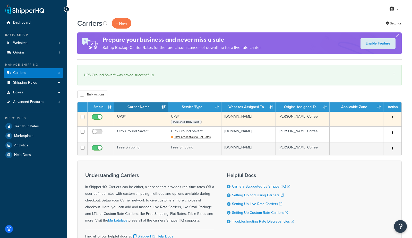
click at [135, 119] on td "UPS®" at bounding box center [141, 119] width 54 height 15
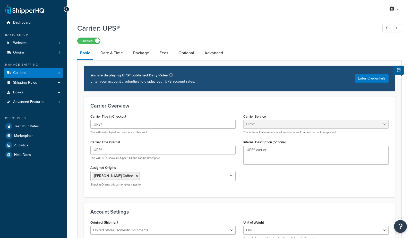
select select "ups"
click at [43, 73] on link "Carriers 3" at bounding box center [33, 73] width 59 height 10
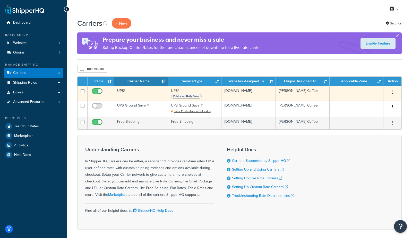
click at [138, 93] on td "UPS®" at bounding box center [141, 93] width 54 height 15
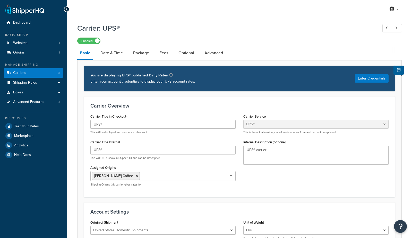
select select "ups"
click at [169, 54] on link "Fees" at bounding box center [164, 53] width 14 height 12
select select "AFTER"
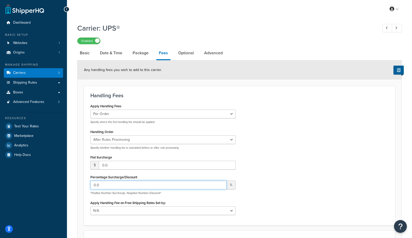
drag, startPoint x: 116, startPoint y: 185, endPoint x: 70, endPoint y: 181, distance: 46.1
click at [70, 181] on div "Carrier: UPS® Enabled Basic Date & Time Package Fees Optional Advanced Any hand…" at bounding box center [239, 166] width 345 height 290
type input "15"
click at [336, 158] on div "Apply Handling Fees Per Order Per Item Per Package Specify where the flat handl…" at bounding box center [240, 161] width 306 height 116
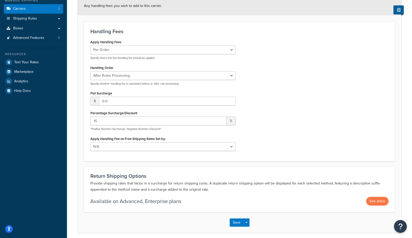
scroll to position [85, 0]
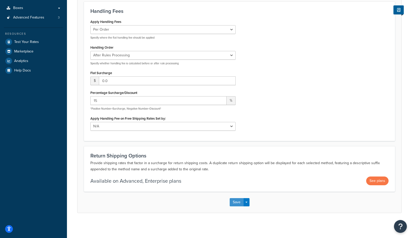
click at [236, 203] on button "Save" at bounding box center [237, 202] width 14 height 8
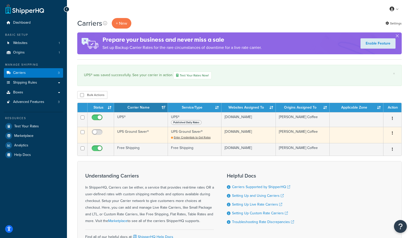
click at [134, 136] on td "UPS Ground Saver®" at bounding box center [141, 135] width 54 height 16
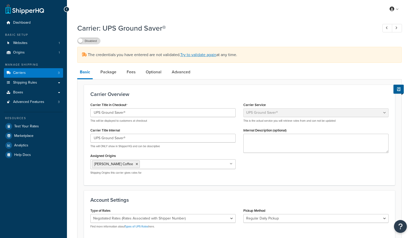
select select "surePost"
click at [134, 72] on link "Fees" at bounding box center [131, 72] width 14 height 12
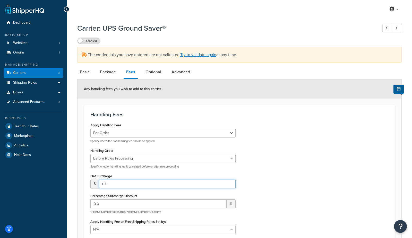
drag, startPoint x: 115, startPoint y: 184, endPoint x: 95, endPoint y: 189, distance: 20.4
click at [91, 182] on div "$ 0.0" at bounding box center [162, 184] width 145 height 9
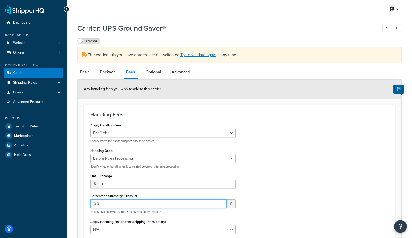
drag, startPoint x: 73, startPoint y: 200, endPoint x: 66, endPoint y: 199, distance: 6.6
click at [65, 199] on div "Dashboard Basic Setup Websites 1 Origins 1 Manage Shipping Carriers 3 Shipping …" at bounding box center [206, 182] width 412 height 364
type input "15"
click at [333, 188] on div "Apply Handling Fees Per Order Per Item Per Package Specify where the flat handl…" at bounding box center [240, 191] width 306 height 138
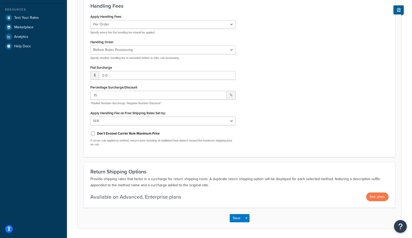
scroll to position [125, 0]
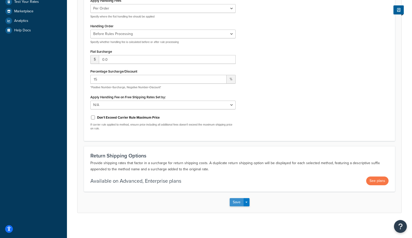
click at [235, 206] on button "Save" at bounding box center [237, 202] width 14 height 8
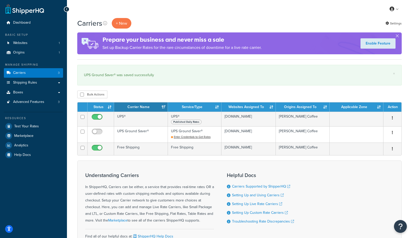
click at [147, 21] on div "Carriers + New Settings" at bounding box center [239, 23] width 325 height 11
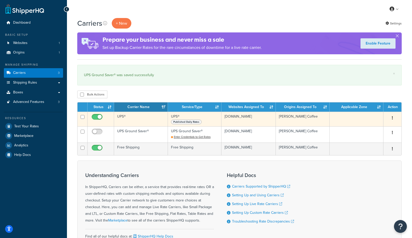
click at [134, 122] on td "UPS®" at bounding box center [141, 119] width 54 height 15
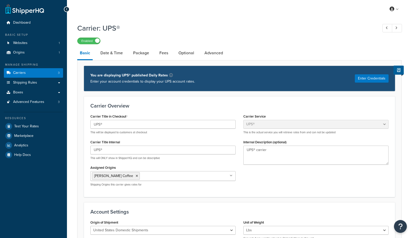
select select "ups"
click at [35, 73] on link "Carriers 3" at bounding box center [33, 73] width 59 height 10
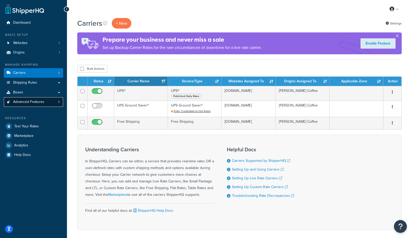
click at [29, 104] on span "Advanced Features" at bounding box center [28, 102] width 31 height 4
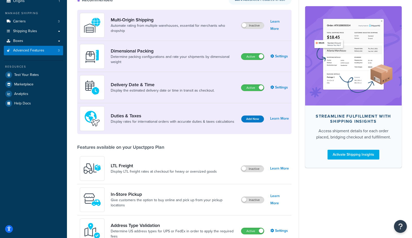
scroll to position [52, 0]
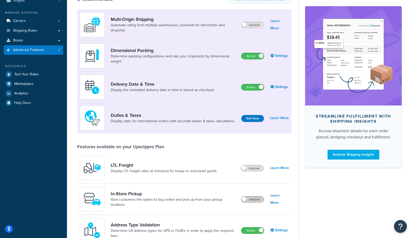
click at [262, 201] on label "Inactive" at bounding box center [252, 200] width 23 height 6
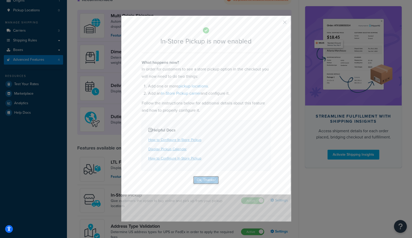
click at [210, 180] on button "Ok, Thanks!" at bounding box center [206, 180] width 26 height 8
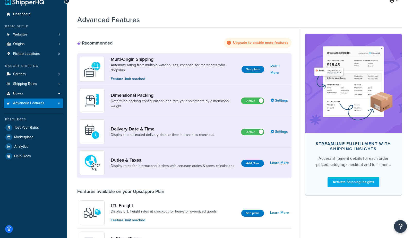
scroll to position [0, 0]
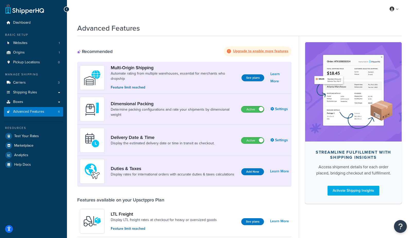
click at [192, 32] on div "Advanced Features" at bounding box center [239, 27] width 325 height 13
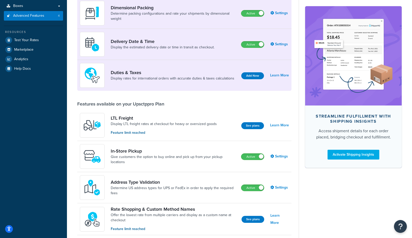
scroll to position [97, 0]
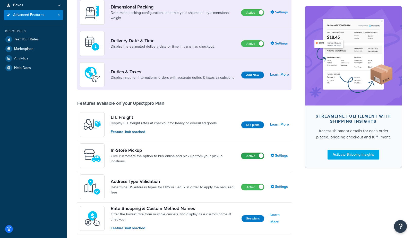
click at [255, 156] on label "Active" at bounding box center [252, 156] width 23 height 6
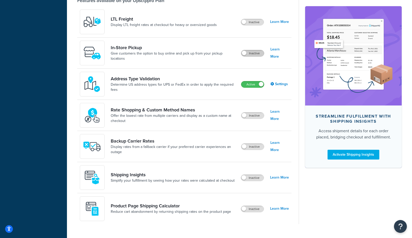
scroll to position [203, 0]
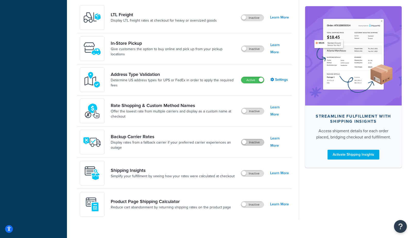
click at [259, 144] on label "Inactive" at bounding box center [252, 142] width 23 height 6
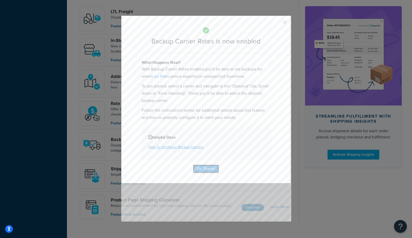
click at [201, 169] on button "Ok, Thanks!" at bounding box center [206, 169] width 26 height 8
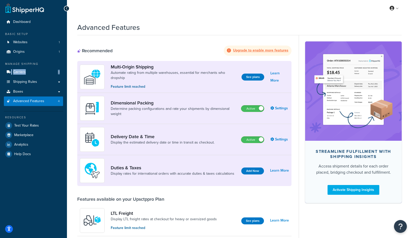
scroll to position [0, 0]
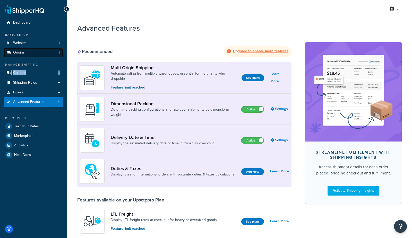
click at [27, 52] on link "Origins 1" at bounding box center [33, 53] width 59 height 10
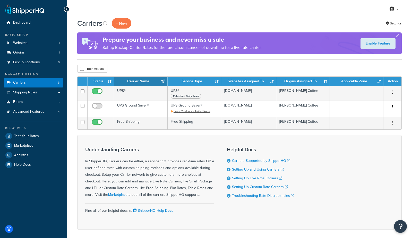
click at [155, 19] on div "Carriers + New Settings" at bounding box center [239, 23] width 325 height 11
click at [171, 66] on div "Bulk Actions Duplicate Delete" at bounding box center [239, 69] width 325 height 8
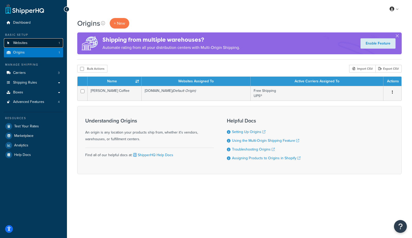
click at [31, 45] on link "Websites 1" at bounding box center [33, 43] width 59 height 10
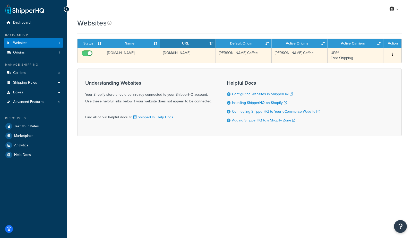
click at [132, 54] on td "[DOMAIN_NAME]" at bounding box center [132, 55] width 56 height 15
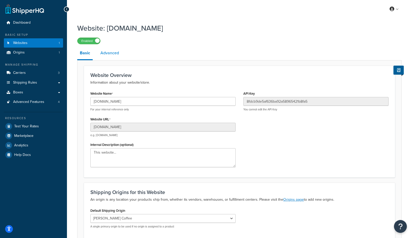
click at [111, 55] on link "Advanced" at bounding box center [110, 53] width 24 height 12
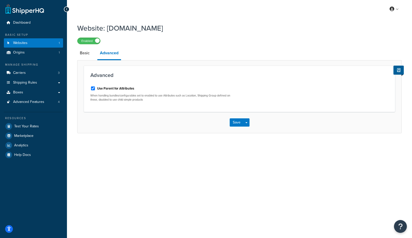
click at [115, 89] on label "Use Parent for Attributes" at bounding box center [115, 88] width 37 height 5
click at [96, 89] on input "Use Parent for Attributes" at bounding box center [92, 89] width 5 height 4
checkbox input "false"
click at [236, 122] on button "Save" at bounding box center [237, 123] width 14 height 8
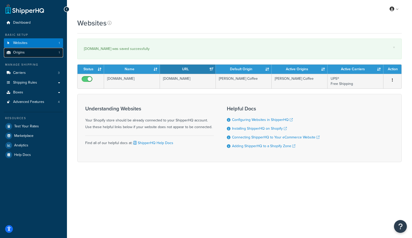
click at [37, 53] on link "Origins 1" at bounding box center [33, 53] width 59 height 10
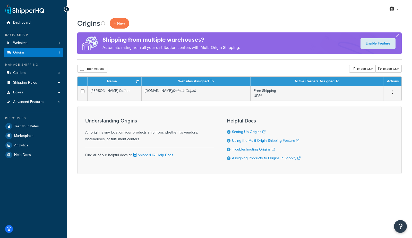
click at [190, 17] on div "My Profile Billing Global Settings Contact Us Logout" at bounding box center [239, 9] width 345 height 18
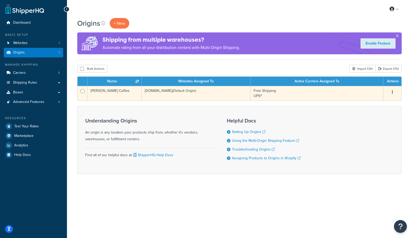
click at [115, 96] on td "[PERSON_NAME] Coffee" at bounding box center [115, 93] width 54 height 15
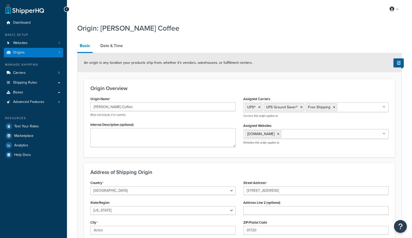
select select "21"
click at [111, 46] on link "Date & Time" at bounding box center [112, 46] width 28 height 12
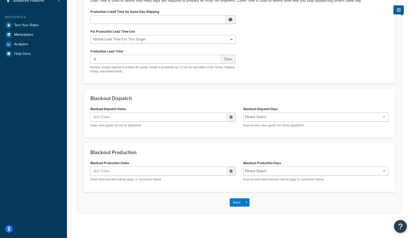
scroll to position [98, 0]
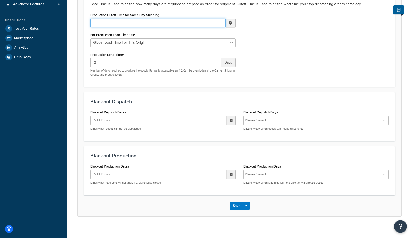
click at [133, 25] on input "Production Cutoff Time for Same Day Shipping" at bounding box center [157, 23] width 135 height 9
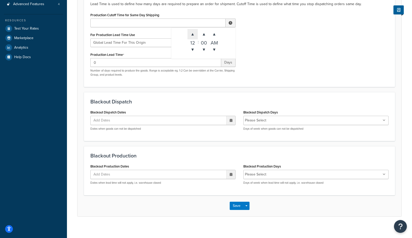
click at [195, 36] on span "▲" at bounding box center [193, 34] width 10 height 10
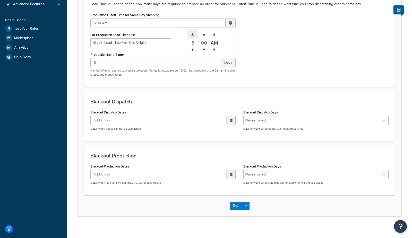
click at [195, 36] on span "▲" at bounding box center [193, 34] width 10 height 10
type input "6:00 AM"
click at [271, 41] on div "Production Cutoff Time for Same Day Shipping 6:00 AM ▲ 6 ▼ : ▲ 00 ▼ ▲ AM ▼ For …" at bounding box center [240, 45] width 306 height 69
click at [248, 208] on button "Save Dropdown" at bounding box center [247, 206] width 6 height 8
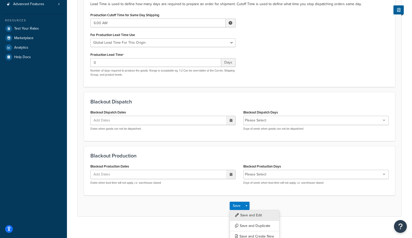
click at [250, 212] on button "Save and Edit" at bounding box center [255, 215] width 50 height 11
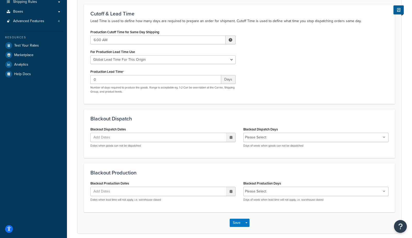
scroll to position [81, 0]
click at [265, 136] on li "Please Select" at bounding box center [255, 137] width 21 height 7
drag, startPoint x: 264, startPoint y: 140, endPoint x: 272, endPoint y: 140, distance: 7.5
click at [265, 140] on li "Please Select" at bounding box center [255, 137] width 21 height 7
click at [384, 138] on icon at bounding box center [384, 137] width 3 height 3
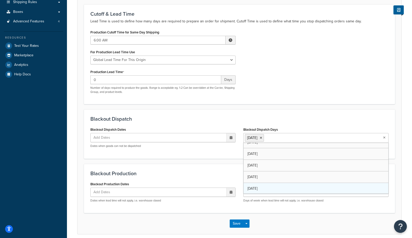
scroll to position [6, 0]
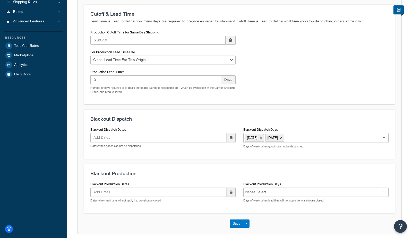
click at [274, 103] on div "Cutoff & Lead Time Lead Time is used to define how many days are required to pr…" at bounding box center [239, 54] width 311 height 100
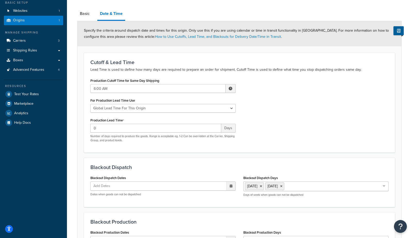
scroll to position [34, 0]
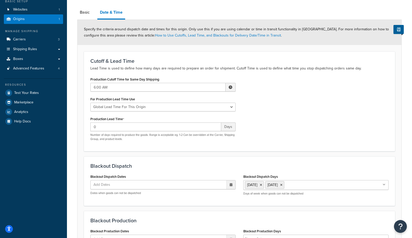
click at [232, 184] on icon at bounding box center [231, 184] width 3 height 3
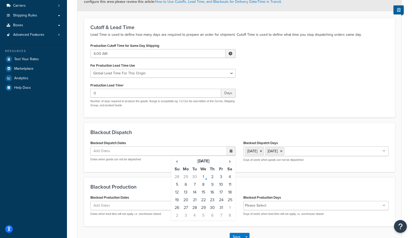
scroll to position [68, 0]
click at [82, 157] on form "Specify the criteria around dispatch date and times for this origin. Only use t…" at bounding box center [240, 117] width 324 height 262
click at [100, 149] on span "Add Dates" at bounding box center [104, 151] width 25 height 9
click at [212, 161] on th "October 2025" at bounding box center [203, 161] width 44 height 8
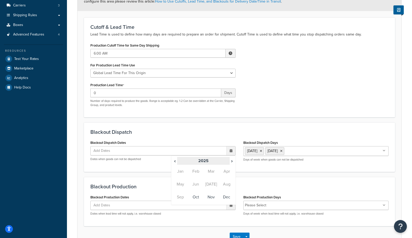
click at [212, 158] on th "2025" at bounding box center [203, 161] width 52 height 8
click at [182, 198] on td "2027" at bounding box center [180, 197] width 15 height 13
click at [68, 148] on div "Origin: George Howell Coffee Basic Date & Time Specify the criteria around disp…" at bounding box center [239, 107] width 345 height 308
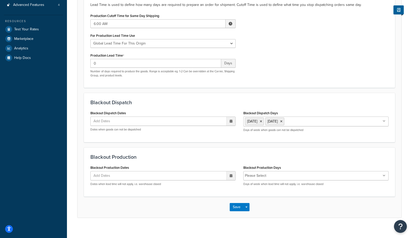
scroll to position [98, 0]
click at [232, 205] on button "Save" at bounding box center [237, 207] width 14 height 8
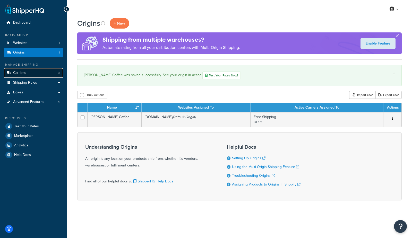
click at [29, 74] on link "Carriers 3" at bounding box center [33, 73] width 59 height 10
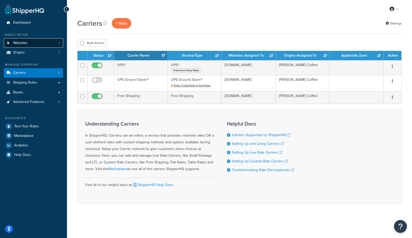
click at [18, 45] on span "Websites" at bounding box center [20, 43] width 14 height 4
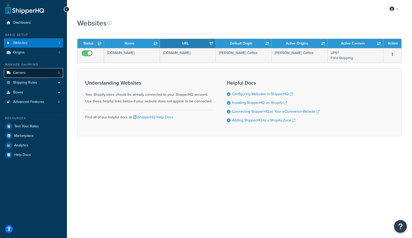
click at [18, 73] on span "Carriers" at bounding box center [19, 73] width 13 height 4
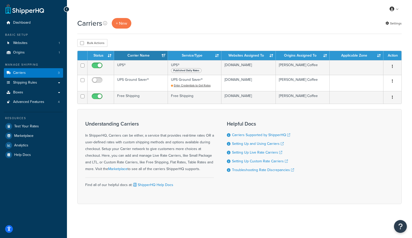
click at [160, 37] on div "Carriers + New Settings Bulk Actions Duplicate [GEOGRAPHIC_DATA] Contact Us Sen…" at bounding box center [239, 120] width 345 height 204
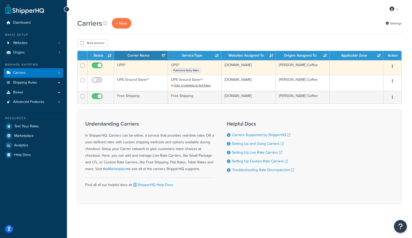
click at [124, 66] on td "UPS®" at bounding box center [141, 67] width 54 height 15
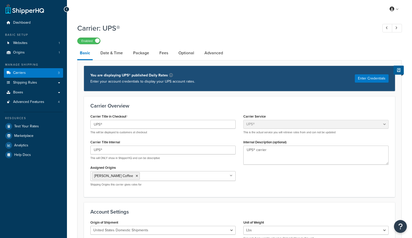
select select "ups"
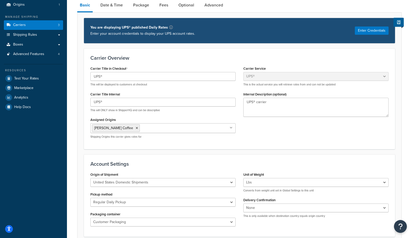
scroll to position [51, 0]
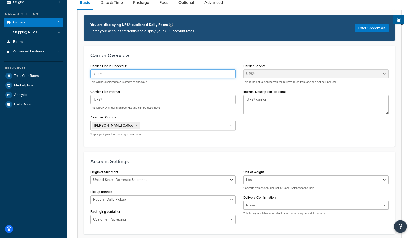
click at [102, 74] on input "UPS®" at bounding box center [162, 74] width 145 height 9
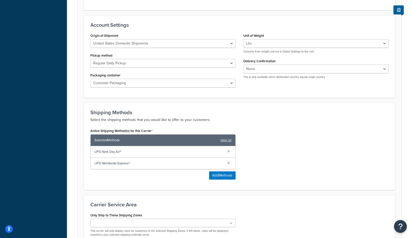
scroll to position [190, 0]
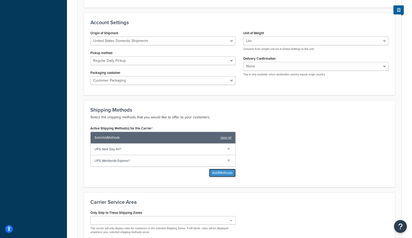
click at [217, 171] on button "Add Methods" at bounding box center [222, 173] width 27 height 8
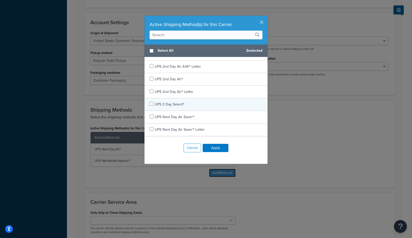
scroll to position [6, 0]
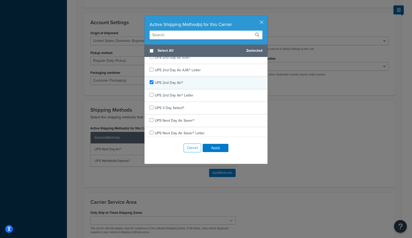
checkbox input "true"
click at [164, 82] on span "UPS 2nd Day Air®" at bounding box center [169, 82] width 28 height 5
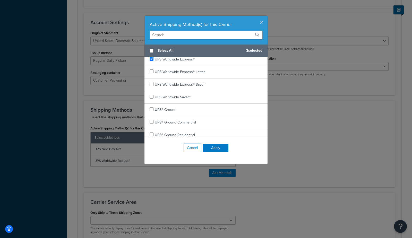
scroll to position [296, 0]
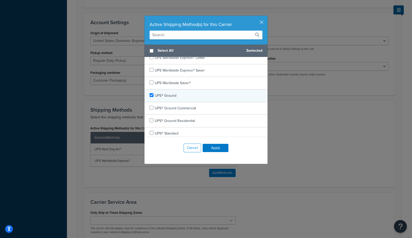
checkbox input "true"
click at [177, 95] on div "UPS® Ground" at bounding box center [206, 96] width 123 height 13
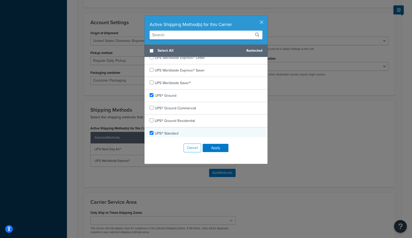
checkbox input "true"
click at [169, 131] on span "UPS® Standard" at bounding box center [167, 133] width 24 height 5
click at [214, 149] on button "Apply" at bounding box center [216, 148] width 26 height 8
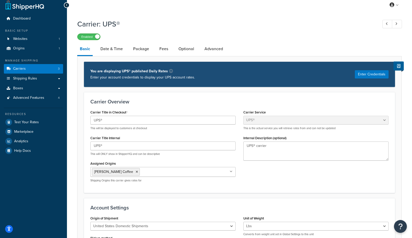
scroll to position [0, 0]
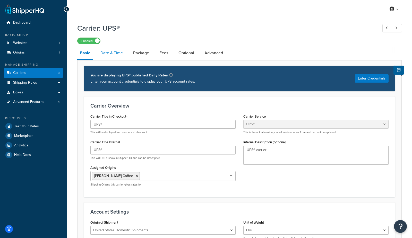
click at [106, 52] on link "Date & Time" at bounding box center [112, 53] width 28 height 12
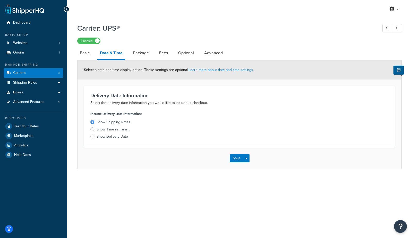
click at [118, 138] on div "Show Delivery Date" at bounding box center [112, 136] width 31 height 5
click at [0, 0] on input "Show Delivery Date" at bounding box center [0, 0] width 0 height 0
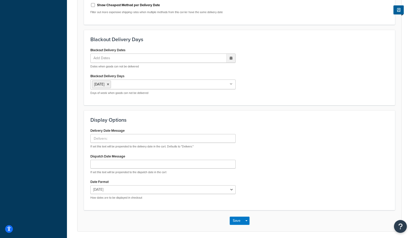
scroll to position [222, 0]
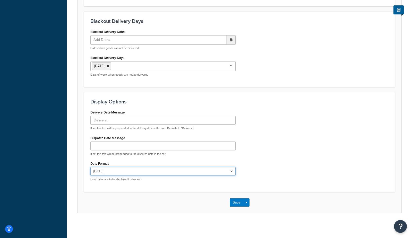
click at [106, 172] on select "Wed, Oct 1 10/1/2025 Oct 1, 2025 Wed, Oct 1, 2025 Wed, 10/1/2025 Oct 1 Wed, 10/…" at bounding box center [162, 171] width 145 height 9
click at [90, 167] on select "Wed, Oct 1 10/1/2025 Oct 1, 2025 Wed, Oct 1, 2025 Wed, 10/1/2025 Oct 1 Wed, 10/…" at bounding box center [162, 171] width 145 height 9
click at [114, 171] on select "Wed, Oct 1 10/1/2025 Oct 1, 2025 Wed, Oct 1, 2025 Wed, 10/1/2025 Oct 1 Wed, 10/…" at bounding box center [162, 171] width 145 height 9
click at [90, 167] on select "Wed, Oct 1 10/1/2025 Oct 1, 2025 Wed, Oct 1, 2025 Wed, 10/1/2025 Oct 1 Wed, 10/…" at bounding box center [162, 171] width 145 height 9
click at [113, 172] on select "Wed, Oct 1 10/1/2025 Oct 1, 2025 Wed, Oct 1, 2025 Wed, 10/1/2025 Oct 1 Wed, 10/…" at bounding box center [162, 171] width 145 height 9
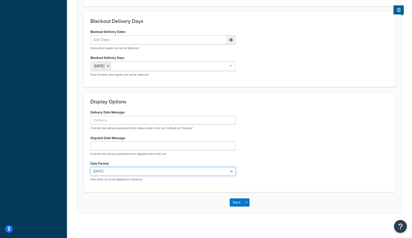
select select "MMMEd"
click at [90, 167] on select "Wed, Oct 1 10/1/2025 Oct 1, 2025 Wed, Oct 1, 2025 Wed, 10/1/2025 Oct 1 Wed, 10/…" at bounding box center [162, 171] width 145 height 9
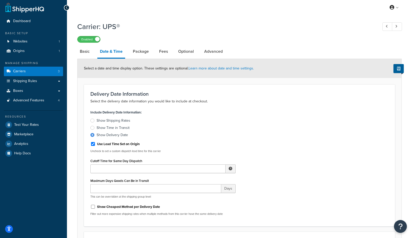
scroll to position [0, 0]
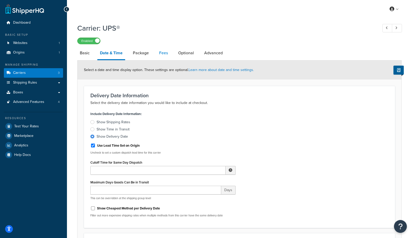
click at [162, 54] on link "Fees" at bounding box center [164, 53] width 14 height 12
select select "AFTER"
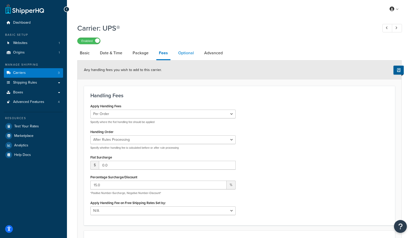
click at [186, 56] on link "Optional" at bounding box center [186, 53] width 21 height 12
select select "residential"
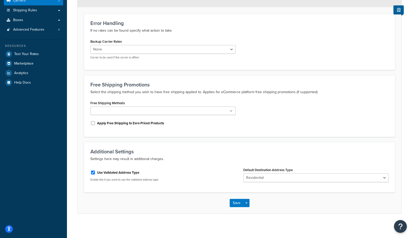
scroll to position [73, 0]
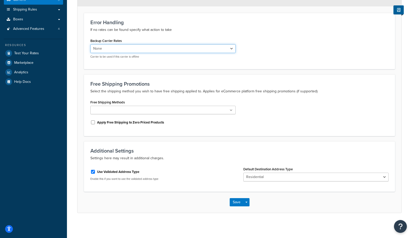
click at [97, 49] on select "None UPS Ground Saver® Free Shipping" at bounding box center [162, 48] width 145 height 9
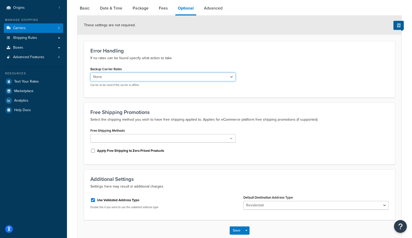
scroll to position [45, 0]
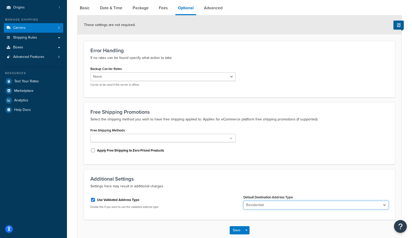
click at [255, 204] on select "Business Residential" at bounding box center [316, 205] width 145 height 9
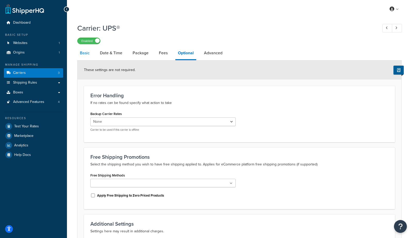
click at [85, 54] on link "Basic" at bounding box center [84, 53] width 15 height 12
select select "ups"
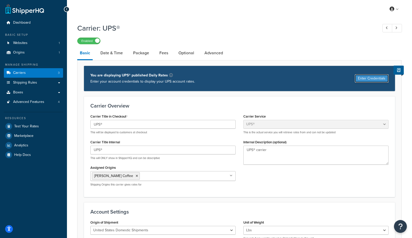
click at [371, 78] on button "Enter Credentials" at bounding box center [372, 78] width 34 height 8
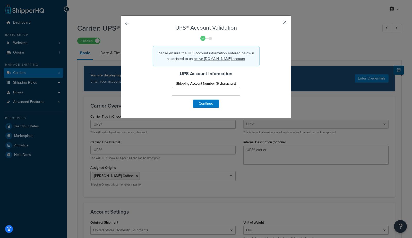
click at [278, 23] on button "button" at bounding box center [277, 23] width 1 height 1
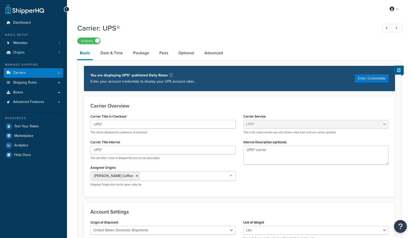
select select "ups"
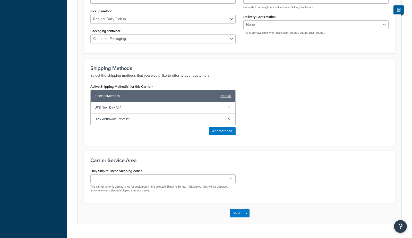
scroll to position [242, 0]
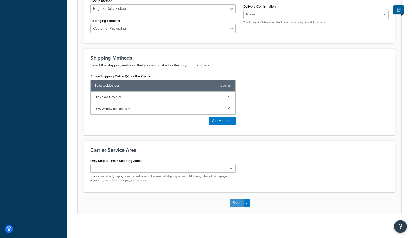
click at [234, 202] on button "Save" at bounding box center [237, 203] width 14 height 8
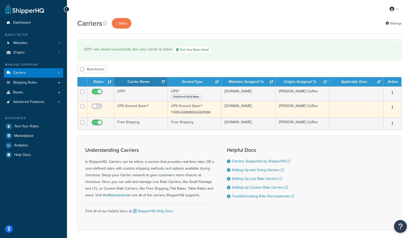
click at [125, 106] on td "UPS Ground Saver®" at bounding box center [141, 109] width 54 height 16
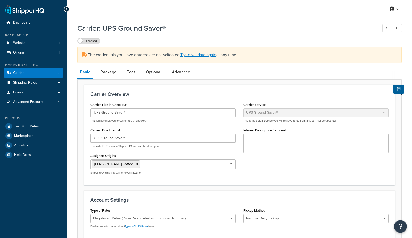
select select "surePost"
click at [141, 114] on input "UPS Ground Saver®" at bounding box center [162, 112] width 145 height 9
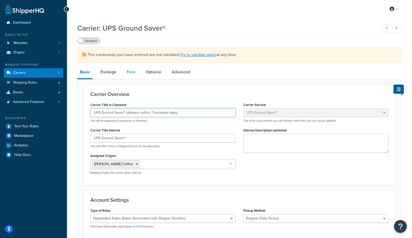
type input "UPS Ground Saver® (delivers within 7 business days)"
click at [132, 72] on link "Fees" at bounding box center [131, 72] width 14 height 12
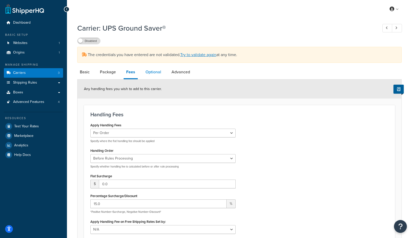
click at [152, 71] on link "Optional" at bounding box center [153, 72] width 21 height 12
select select "residential"
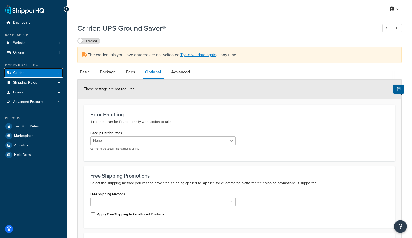
click at [23, 74] on span "Carriers" at bounding box center [19, 73] width 13 height 4
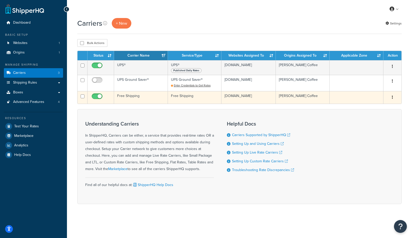
click at [129, 98] on td "Free Shipping" at bounding box center [141, 97] width 54 height 13
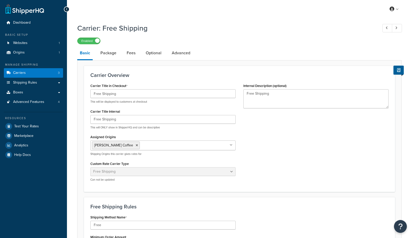
select select "free"
click at [32, 72] on link "Carriers 3" at bounding box center [33, 73] width 59 height 10
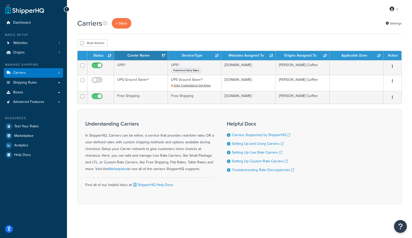
click at [148, 29] on div "Carriers + New Settings" at bounding box center [239, 26] width 325 height 16
click at [126, 25] on button "+ New" at bounding box center [122, 23] width 20 height 11
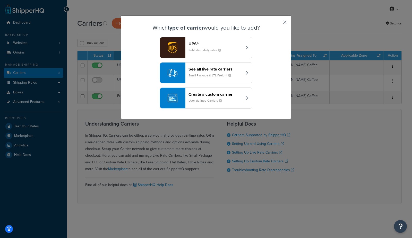
click at [211, 46] on div "UPS® Published daily rates" at bounding box center [216, 47] width 54 height 12
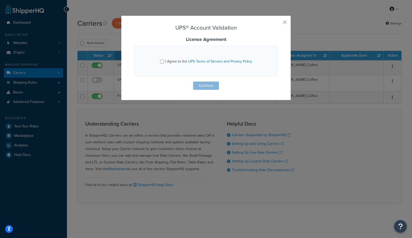
click at [176, 61] on span "I Agree to the UPS Terms of Service and Privacy Policy" at bounding box center [208, 61] width 87 height 5
click at [164, 61] on input "I Agree to the UPS Terms of Service and Privacy Policy" at bounding box center [162, 62] width 4 height 4
checkbox input "true"
click at [201, 87] on button "Continue" at bounding box center [206, 86] width 26 height 8
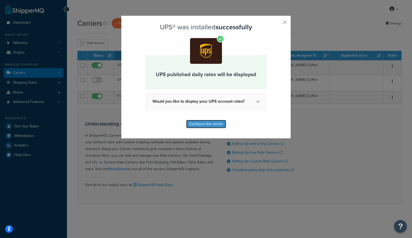
click at [204, 126] on button "Configure this carrier" at bounding box center [206, 124] width 40 height 8
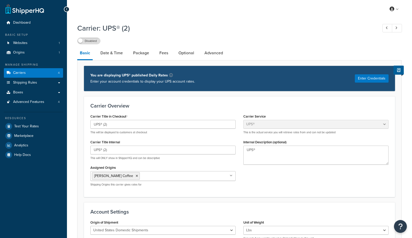
select select "ups"
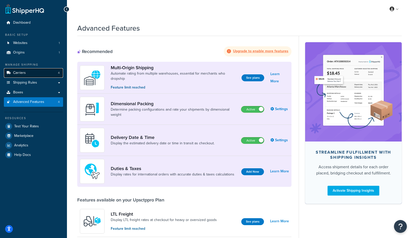
click at [31, 72] on link "Carriers 4" at bounding box center [33, 73] width 59 height 10
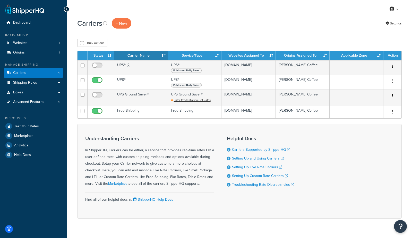
click at [177, 22] on div "Carriers + New Settings" at bounding box center [239, 23] width 325 height 11
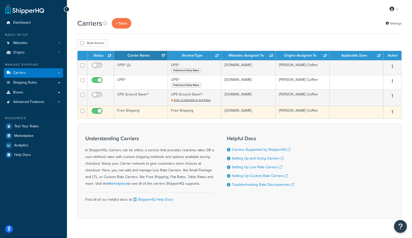
click at [134, 113] on td "Free Shipping" at bounding box center [141, 112] width 54 height 13
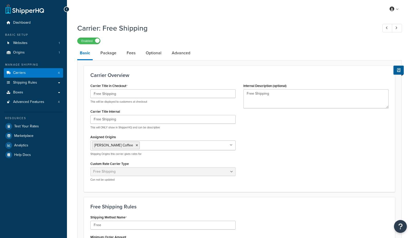
select select "free"
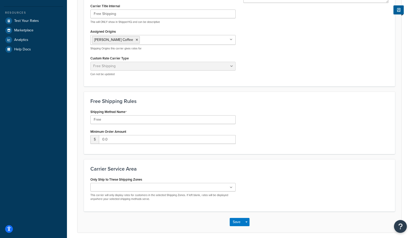
scroll to position [104, 0]
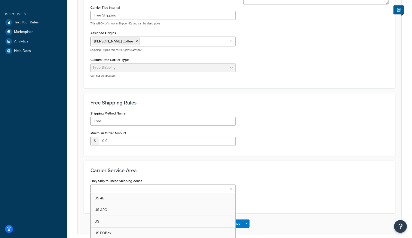
click at [103, 188] on input "Only Ship to These Shipping Zones" at bounding box center [115, 190] width 46 height 6
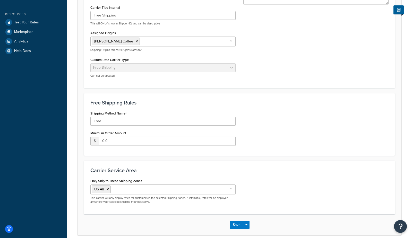
click at [80, 176] on form "Carrier Overview Carrier Title in Checkout Free Shipping This will be displayed…" at bounding box center [240, 99] width 324 height 274
click at [235, 222] on button "Save" at bounding box center [237, 225] width 14 height 8
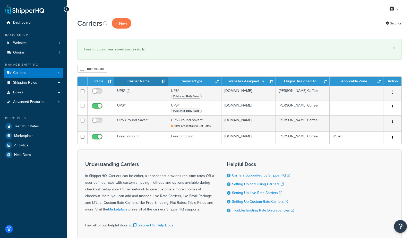
click at [131, 62] on div "Carriers + New Settings × Free Shipping was saved successfully Bulk Actions Dup…" at bounding box center [239, 140] width 345 height 245
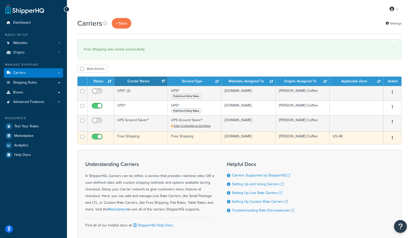
click at [133, 140] on td "Free Shipping" at bounding box center [141, 138] width 54 height 13
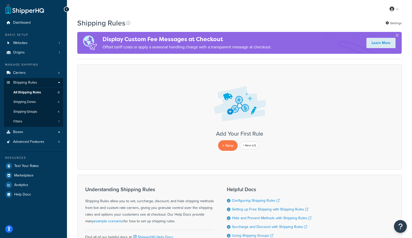
click at [251, 15] on div "My Profile Billing Global Settings Contact Us Logout" at bounding box center [239, 9] width 345 height 18
click at [72, 69] on div "Shipping Rules Settings Display Custom Fee Messages at Checkout Offset tariff c…" at bounding box center [239, 152] width 345 height 268
click at [230, 145] on p "+ New" at bounding box center [228, 145] width 20 height 11
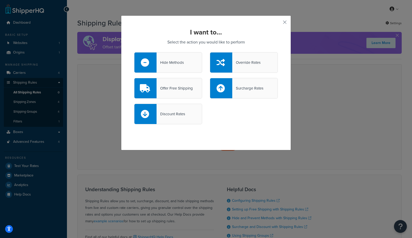
click at [171, 63] on div "Hide Methods" at bounding box center [170, 62] width 27 height 7
click at [0, 0] on input "Hide Methods" at bounding box center [0, 0] width 0 height 0
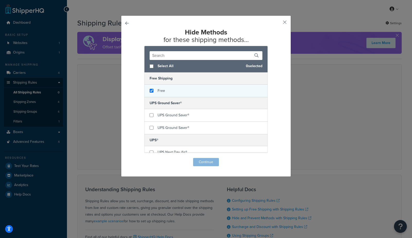
checkbox input "true"
drag, startPoint x: 161, startPoint y: 91, endPoint x: 168, endPoint y: 96, distance: 8.4
click at [161, 91] on span "Free" at bounding box center [161, 90] width 7 height 5
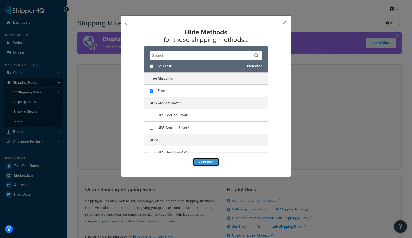
click at [214, 163] on button "Continue" at bounding box center [206, 162] width 26 height 8
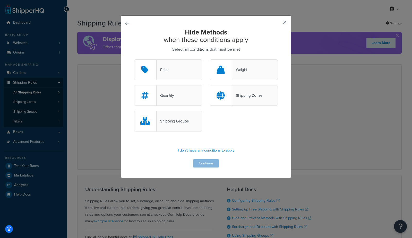
click at [235, 68] on div "Weight" at bounding box center [239, 69] width 15 height 7
click at [0, 0] on input "Weight" at bounding box center [0, 0] width 0 height 0
click at [213, 166] on button "Continue" at bounding box center [206, 164] width 26 height 8
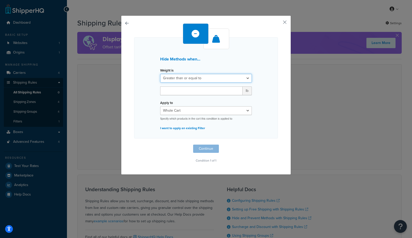
click at [208, 77] on select "Greater than or equal to Between or equal to Less than or equal to" at bounding box center [206, 78] width 92 height 9
select select "UNDER"
click at [160, 74] on select "Greater than or equal to Between or equal to Less than or equal to" at bounding box center [206, 78] width 92 height 9
click at [182, 91] on input "number" at bounding box center [201, 91] width 82 height 9
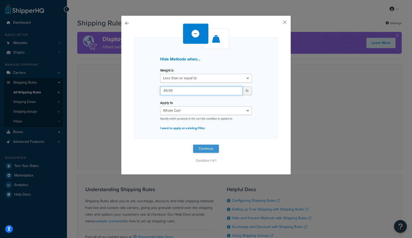
type input "49.99"
click at [212, 149] on button "Continue" at bounding box center [206, 149] width 26 height 8
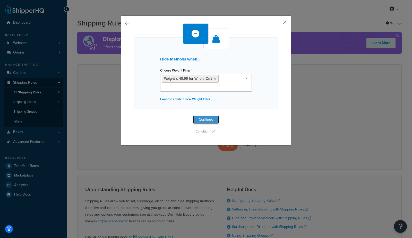
click at [206, 120] on button "Continue" at bounding box center [206, 120] width 26 height 8
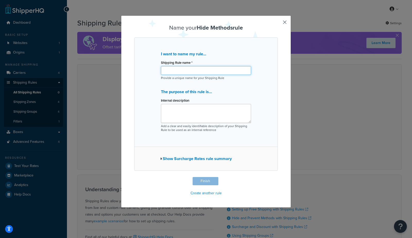
click at [196, 69] on input "Shipping Rule name *" at bounding box center [206, 70] width 90 height 9
type input "hide free ship method for carts $49.99 and under"
click at [213, 183] on button "Finish" at bounding box center [206, 181] width 26 height 8
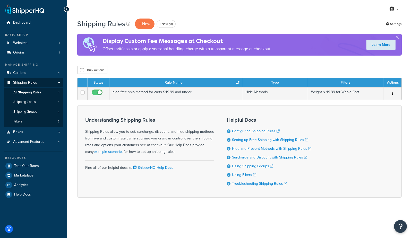
click at [176, 63] on div "Shipping Rules + New + New (v1) Settings Display Custom Fee Messages at Checkou…" at bounding box center [239, 117] width 345 height 198
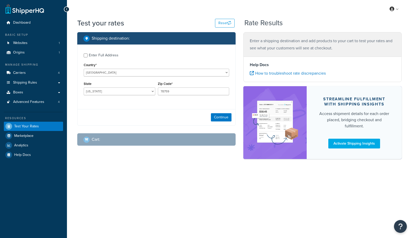
select select "[GEOGRAPHIC_DATA]"
click at [219, 121] on button "Continue" at bounding box center [221, 117] width 21 height 8
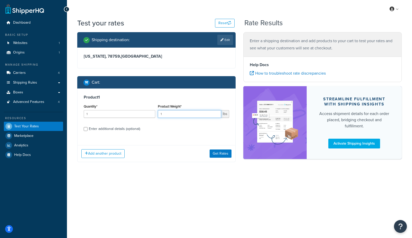
drag, startPoint x: 187, startPoint y: 116, endPoint x: 136, endPoint y: 115, distance: 50.3
click at [136, 115] on div "Quantity* 1 Product Weight* 1 lbs" at bounding box center [156, 112] width 148 height 19
type input "5"
click at [124, 128] on div "Enter additional details (optional)" at bounding box center [114, 129] width 51 height 7
click at [88, 128] on input "Enter additional details (optional)" at bounding box center [86, 129] width 4 height 4
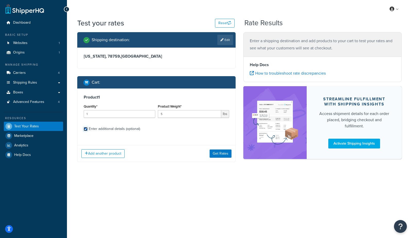
checkbox input "true"
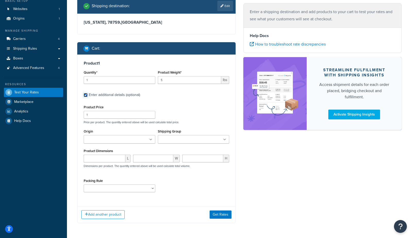
scroll to position [44, 0]
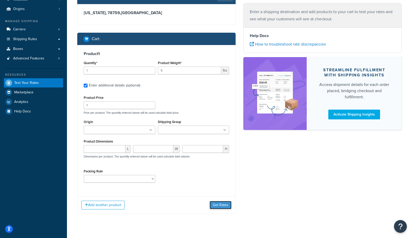
click at [226, 206] on button "Get Rates" at bounding box center [221, 205] width 22 height 8
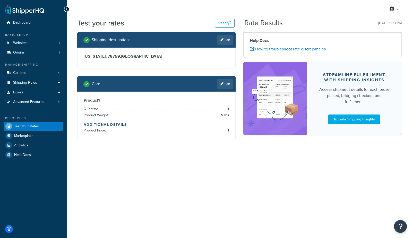
scroll to position [0, 0]
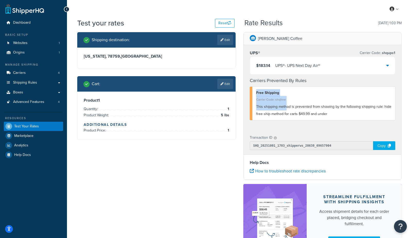
drag, startPoint x: 257, startPoint y: 92, endPoint x: 286, endPoint y: 106, distance: 32.2
click at [286, 106] on div "Free Shipping Carrier Code: shqfree This shipping method is prevented from show…" at bounding box center [323, 104] width 146 height 34
drag, startPoint x: 307, startPoint y: 113, endPoint x: 329, endPoint y: 114, distance: 21.7
click at [308, 113] on span "This shipping method is prevented from showing by the following shipping rule: …" at bounding box center [323, 110] width 135 height 13
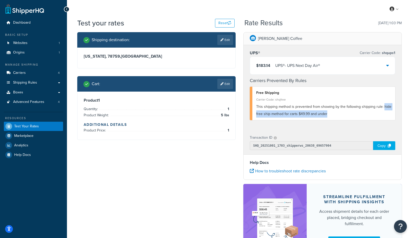
drag, startPoint x: 329, startPoint y: 114, endPoint x: 382, endPoint y: 108, distance: 53.7
click at [382, 108] on div "This shipping method is prevented from showing by the following shipping rule: …" at bounding box center [323, 110] width 135 height 14
click at [230, 84] on link "Edit" at bounding box center [226, 84] width 16 height 10
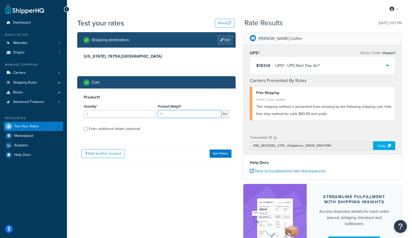
drag, startPoint x: 172, startPoint y: 115, endPoint x: 143, endPoint y: 111, distance: 29.1
click at [143, 111] on div "Quantity* 1 Product Weight* 1 lbs" at bounding box center [156, 112] width 148 height 19
type input "50"
click at [221, 154] on button "Get Rates" at bounding box center [221, 154] width 22 height 8
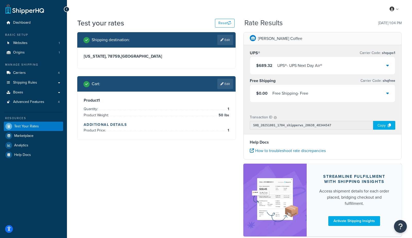
click at [282, 67] on div "UPS® - UPS Next Day Air®" at bounding box center [300, 65] width 45 height 7
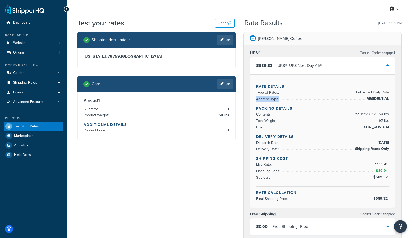
drag, startPoint x: 256, startPoint y: 98, endPoint x: 389, endPoint y: 100, distance: 133.2
click at [389, 100] on div "Rate Details Type of Rates: Published Daily Rate Address Type: RESIDENTIAL Pack…" at bounding box center [322, 140] width 145 height 133
drag, startPoint x: 365, startPoint y: 126, endPoint x: 388, endPoint y: 129, distance: 23.4
click at [388, 129] on span "SHQ_CUSTOM" at bounding box center [376, 127] width 26 height 6
drag, startPoint x: 376, startPoint y: 163, endPoint x: 389, endPoint y: 166, distance: 13.4
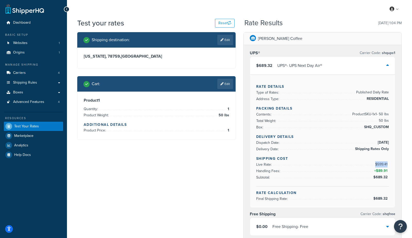
click at [389, 166] on span "$599.41" at bounding box center [382, 164] width 14 height 5
drag, startPoint x: 391, startPoint y: 171, endPoint x: 388, endPoint y: 171, distance: 2.8
click at [388, 171] on div "Rate Details Type of Rates: Published Daily Rate Address Type: RESIDENTIAL Pack…" at bounding box center [322, 140] width 145 height 133
click at [358, 70] on div "$689.32 UPS® - UPS Next Day Air®" at bounding box center [322, 66] width 145 height 18
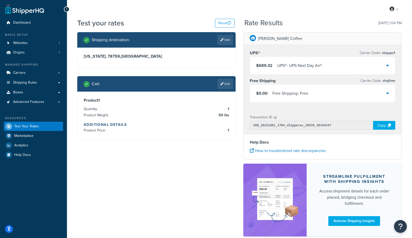
click at [322, 67] on div "UPS® - UPS Next Day Air®" at bounding box center [300, 65] width 45 height 7
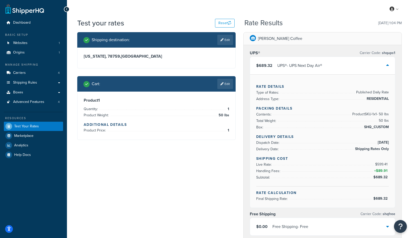
click at [322, 69] on div "UPS® - UPS Next Day Air®" at bounding box center [300, 65] width 45 height 7
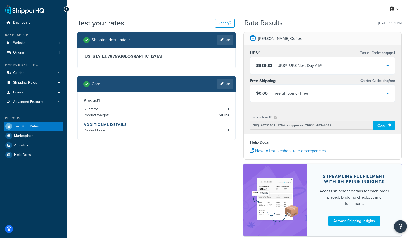
click at [97, 11] on div "My Profile Billing Global Settings Contact Us Logout" at bounding box center [239, 9] width 345 height 18
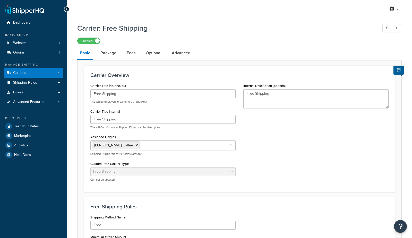
select select "free"
click at [103, 93] on input "Free Shipping" at bounding box center [162, 93] width 145 height 9
click at [111, 226] on input "Free" at bounding box center [162, 225] width 145 height 9
click at [116, 225] on input "Free" at bounding box center [162, 225] width 145 height 9
type input "Free Economy delivers within X days"
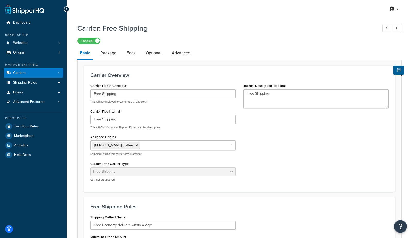
click at [228, 186] on div "Carrier Overview Carrier Title in Checkout Free Shipping This will be displayed…" at bounding box center [239, 129] width 311 height 127
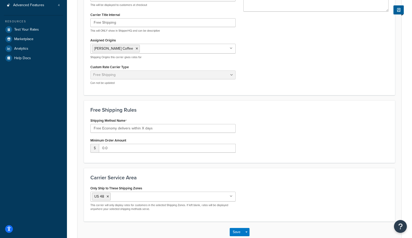
scroll to position [97, 0]
click at [234, 229] on button "Save" at bounding box center [237, 232] width 14 height 8
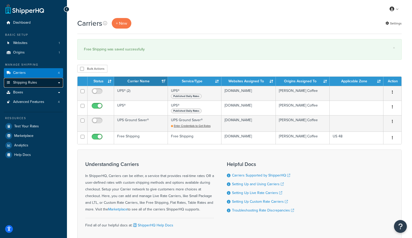
click at [25, 84] on span "Shipping Rules" at bounding box center [25, 83] width 24 height 4
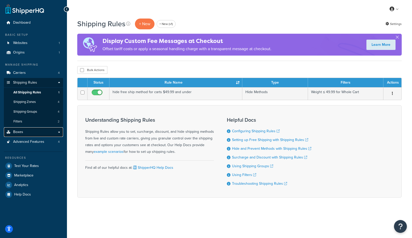
click at [15, 134] on span "Boxes" at bounding box center [18, 132] width 10 height 4
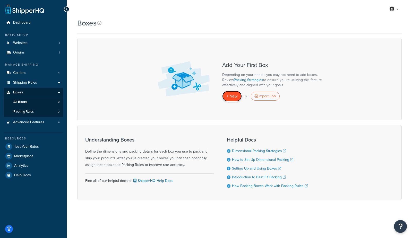
click at [235, 97] on span "+ New" at bounding box center [232, 96] width 11 height 6
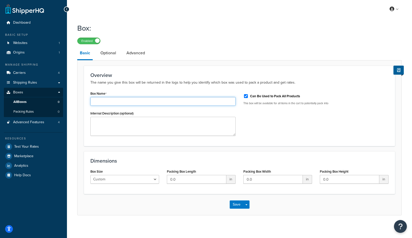
click at [113, 104] on input "Box Name" at bounding box center [162, 101] width 145 height 9
type input "test"
click at [205, 181] on input "0.0" at bounding box center [197, 179] width 60 height 9
type input "5"
type input "120"
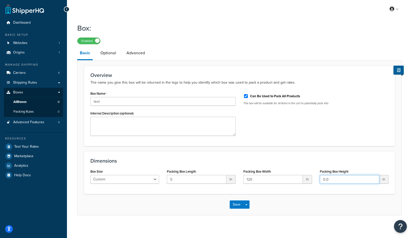
type input "1"
click at [289, 181] on input "120" at bounding box center [274, 179] width 60 height 9
type input "10"
type input "15"
click at [232, 206] on button "Save" at bounding box center [237, 205] width 14 height 8
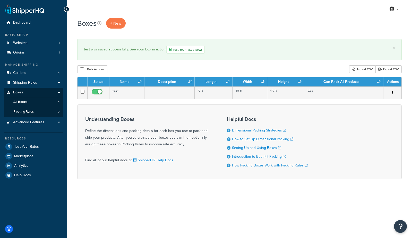
click at [322, 64] on div "Boxes + New × test was saved successfully. See your box in action Test Your Rat…" at bounding box center [239, 108] width 345 height 180
click at [289, 71] on div "Bulk Actions Duplicate Delete Import CSV Export CSV" at bounding box center [239, 69] width 325 height 8
click at [192, 70] on div "Bulk Actions Duplicate Delete Import CSV Export CSV" at bounding box center [239, 69] width 325 height 8
click at [189, 70] on div "Bulk Actions Duplicate Delete Import CSV Export CSV" at bounding box center [239, 69] width 325 height 8
click at [228, 25] on div "Boxes + New" at bounding box center [239, 23] width 325 height 11
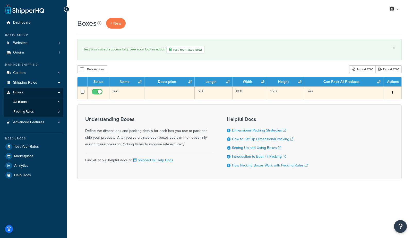
click at [175, 96] on td at bounding box center [170, 93] width 50 height 13
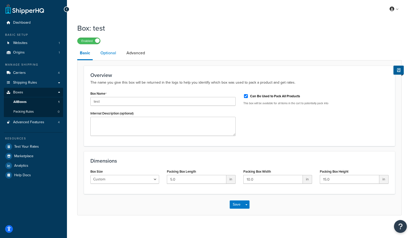
click at [111, 53] on link "Optional" at bounding box center [108, 53] width 21 height 12
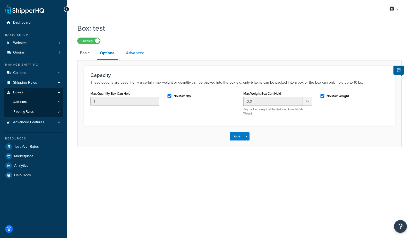
click at [130, 54] on link "Advanced" at bounding box center [135, 53] width 24 height 12
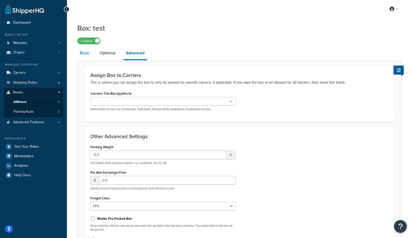
click at [82, 52] on link "Basic" at bounding box center [84, 53] width 15 height 12
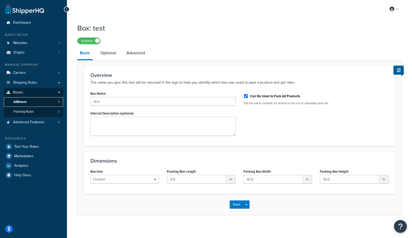
click at [34, 103] on link "All Boxes 1" at bounding box center [33, 102] width 59 height 10
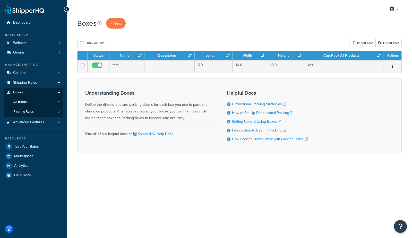
click at [136, 33] on div "Boxes + New" at bounding box center [239, 26] width 325 height 16
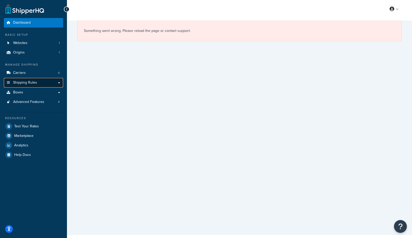
click at [29, 84] on span "Shipping Rules" at bounding box center [25, 83] width 24 height 4
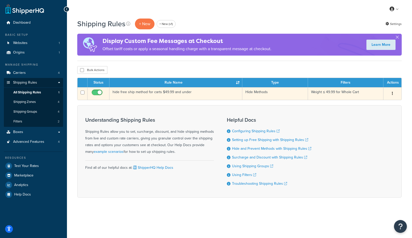
click at [143, 94] on td "hide free ship method for carts $49.99 and under" at bounding box center [176, 93] width 133 height 13
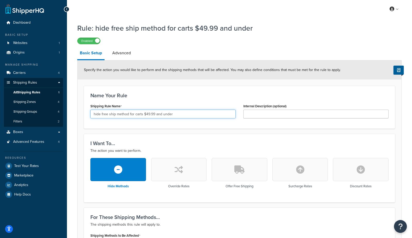
click at [145, 114] on input "hide free ship method for carts $49.99 and under" at bounding box center [162, 114] width 145 height 9
type input "hide free ship method for carts 49.99 lbs and under"
click at [218, 87] on div "Name Your Rule Shipping Rule Name hide free ship method for carts 49.99 lbs and…" at bounding box center [239, 107] width 311 height 43
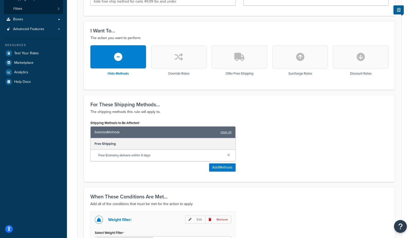
scroll to position [193, 0]
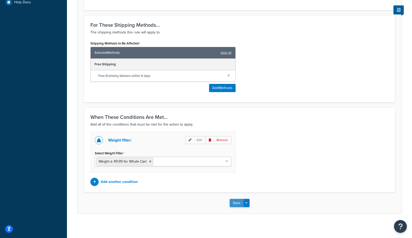
click at [236, 204] on button "Save" at bounding box center [237, 203] width 14 height 8
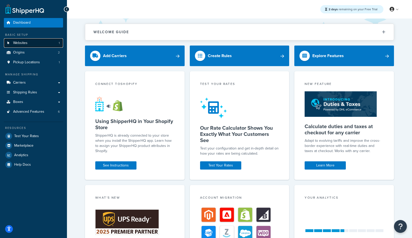
click at [22, 43] on span "Websites" at bounding box center [20, 43] width 14 height 4
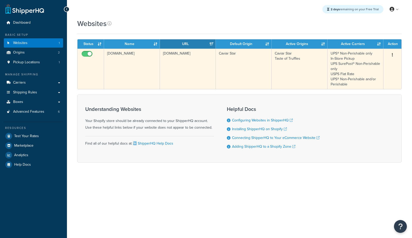
click at [162, 63] on td "[DOMAIN_NAME]" at bounding box center [188, 69] width 56 height 40
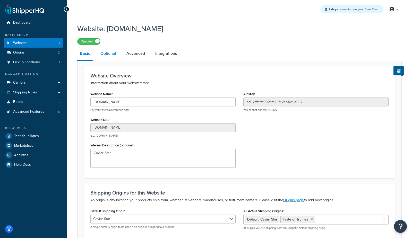
click at [112, 51] on link "Optional" at bounding box center [108, 53] width 21 height 12
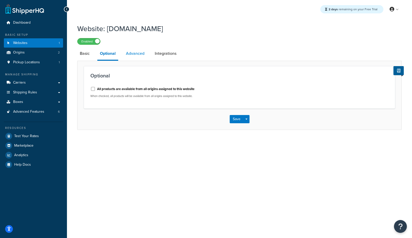
click at [133, 52] on link "Advanced" at bounding box center [135, 53] width 24 height 12
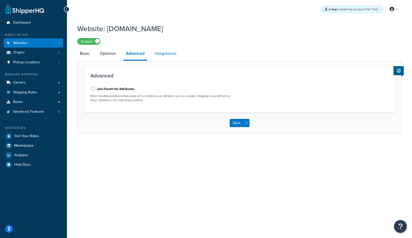
click at [160, 52] on link "Integrations" at bounding box center [165, 53] width 27 height 12
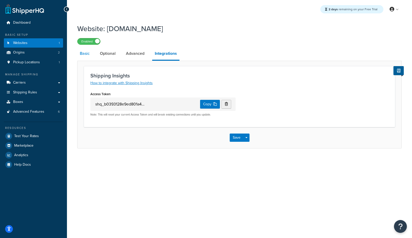
click at [87, 55] on link "Basic" at bounding box center [84, 53] width 15 height 12
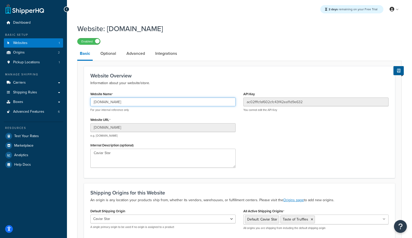
click at [95, 101] on input "caviar-star.myshopify.com" at bounding box center [162, 102] width 145 height 9
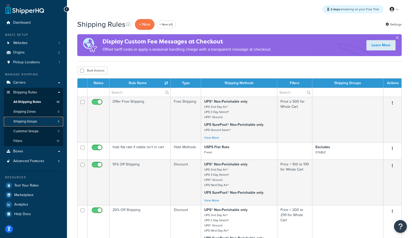
click at [26, 121] on span "Shipping Groups" at bounding box center [25, 122] width 24 height 4
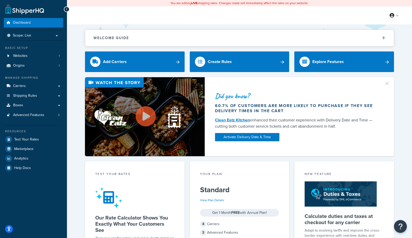
click at [75, 79] on div "Welcome Guide ShipperHQ: An Overview Carrier Setup Shipping Rules Overview Comm…" at bounding box center [239, 216] width 345 height 385
click at [19, 85] on span "Carriers" at bounding box center [19, 86] width 13 height 4
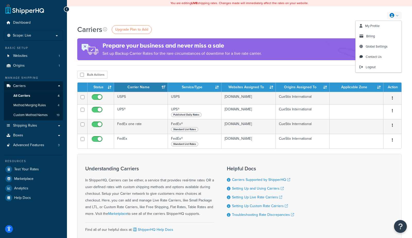
drag, startPoint x: 370, startPoint y: 66, endPoint x: 339, endPoint y: 54, distance: 33.2
click at [370, 66] on span "Logout" at bounding box center [371, 67] width 10 height 5
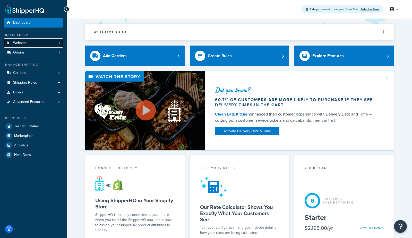
click at [23, 45] on span "Websites" at bounding box center [20, 43] width 14 height 4
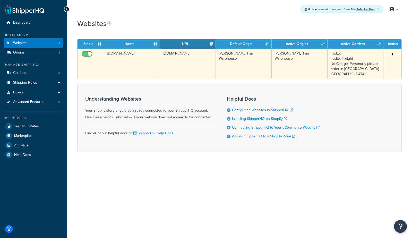
click at [123, 59] on td "gqagce-pi.myshopify.com" at bounding box center [132, 64] width 56 height 30
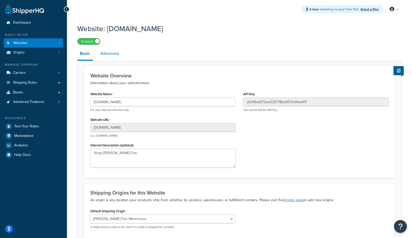
click at [110, 56] on link "Advanced" at bounding box center [110, 53] width 24 height 12
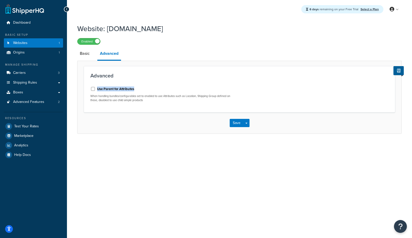
drag, startPoint x: 139, startPoint y: 90, endPoint x: 98, endPoint y: 91, distance: 41.2
click at [98, 91] on div "Use Parent for Attributes" at bounding box center [162, 89] width 145 height 8
copy label "Use Parent for Attributes"
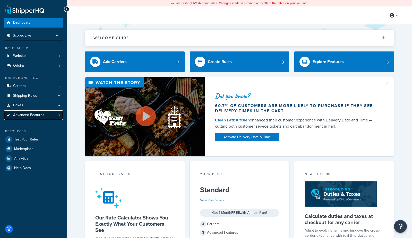
click at [42, 115] on span "Advanced Features" at bounding box center [28, 115] width 31 height 4
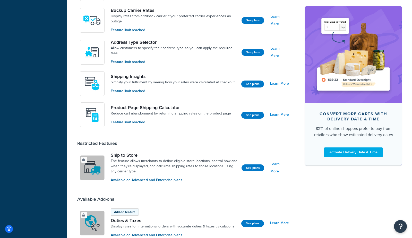
scroll to position [304, 0]
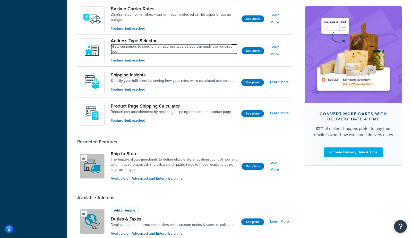
click at [143, 51] on link "Allow customers to specify their address type so you can apply the required fees" at bounding box center [174, 49] width 127 height 10
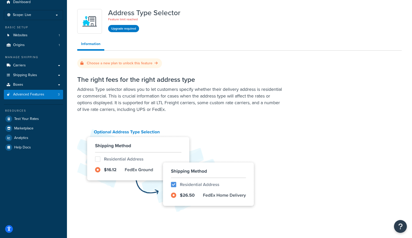
scroll to position [44, 0]
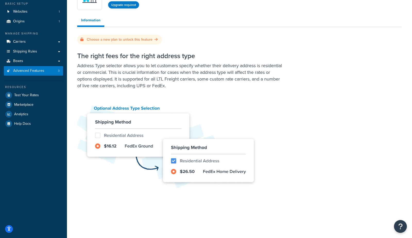
click at [109, 79] on p "Address Type selector allows you to let customers specify whether their deliver…" at bounding box center [180, 75] width 206 height 27
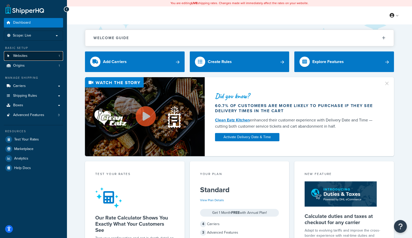
click at [36, 59] on link "Websites 1" at bounding box center [33, 56] width 59 height 10
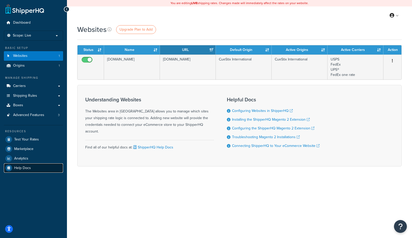
click at [20, 168] on span "Help Docs" at bounding box center [22, 168] width 17 height 4
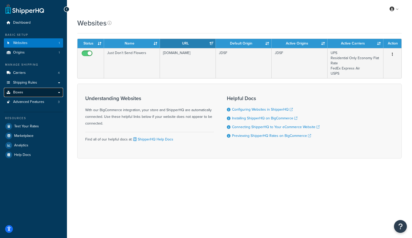
click at [18, 94] on span "Boxes" at bounding box center [18, 92] width 10 height 4
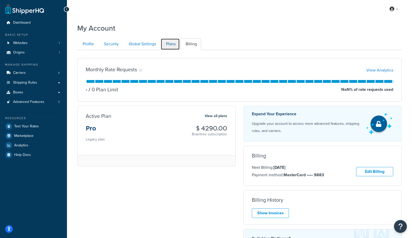
click at [173, 44] on link "Plans" at bounding box center [170, 44] width 19 height 12
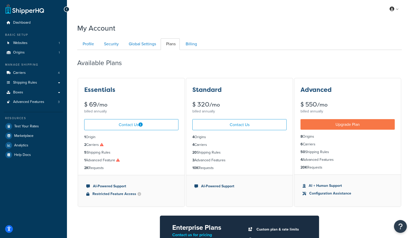
scroll to position [50, 0]
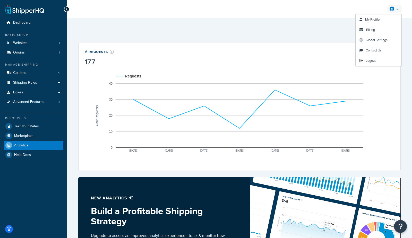
click at [312, 61] on div "# Requests 177" at bounding box center [240, 58] width 310 height 18
click at [375, 30] on select "Last 24 Hours Last 7 Days Last 30 Days Last 3 Months Last 6 Months Last 12 Mont…" at bounding box center [380, 31] width 41 height 10
select select "last_year"
click at [360, 26] on select "Last 24 Hours Last 7 Days Last 30 Days Last 3 Months Last 6 Months Last 12 Mont…" at bounding box center [380, 31] width 41 height 10
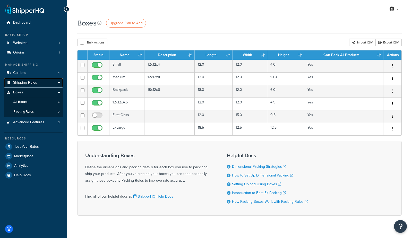
click at [24, 84] on span "Shipping Rules" at bounding box center [25, 83] width 24 height 4
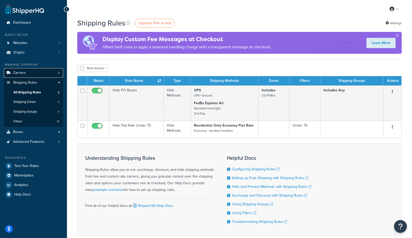
click at [29, 72] on link "Carriers 4" at bounding box center [33, 73] width 59 height 10
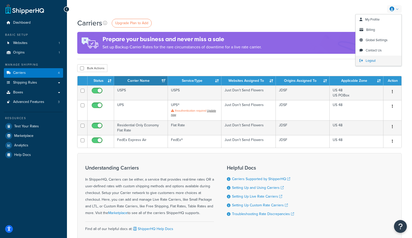
click at [370, 62] on span "Logout" at bounding box center [371, 60] width 10 height 5
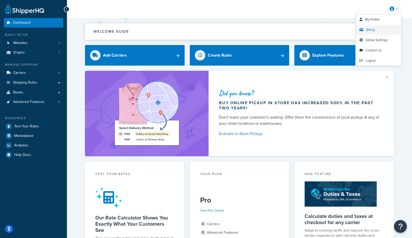
click at [373, 27] on link "Billing" at bounding box center [379, 30] width 46 height 10
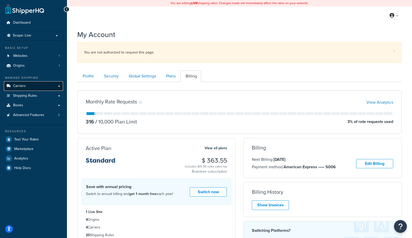
click at [28, 86] on link "Carriers" at bounding box center [33, 86] width 59 height 10
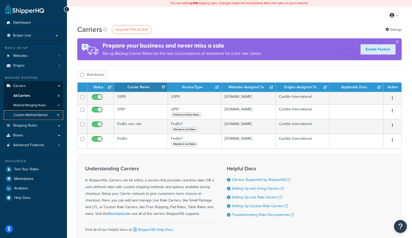
click at [40, 111] on link "Custom Method Names 19" at bounding box center [33, 116] width 59 height 10
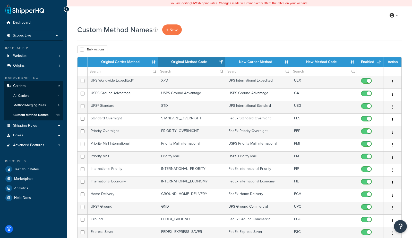
click at [135, 62] on th "Original Carrier Method" at bounding box center [123, 61] width 71 height 9
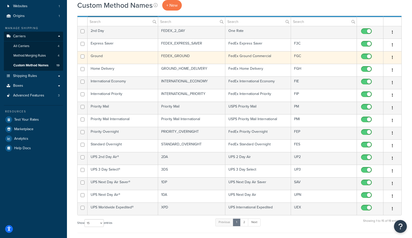
scroll to position [53, 0]
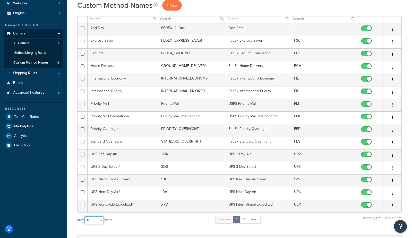
click at [98, 222] on select "10 15 25 50 100" at bounding box center [94, 221] width 19 height 8
select select "25"
click at [85, 224] on select "10 15 25 50 100" at bounding box center [94, 221] width 19 height 8
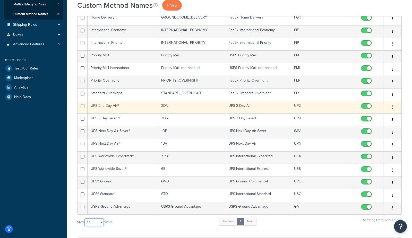
scroll to position [0, 0]
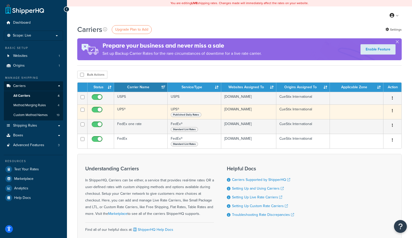
click at [133, 114] on td "UPS®" at bounding box center [141, 112] width 54 height 15
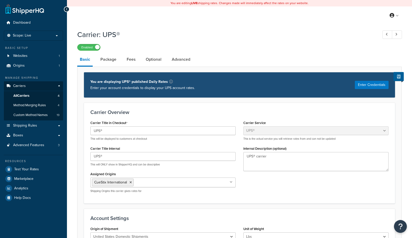
select select "ups"
click at [149, 65] on link "Optional" at bounding box center [153, 59] width 21 height 12
select select "residential"
